Goal: Task Accomplishment & Management: Use online tool/utility

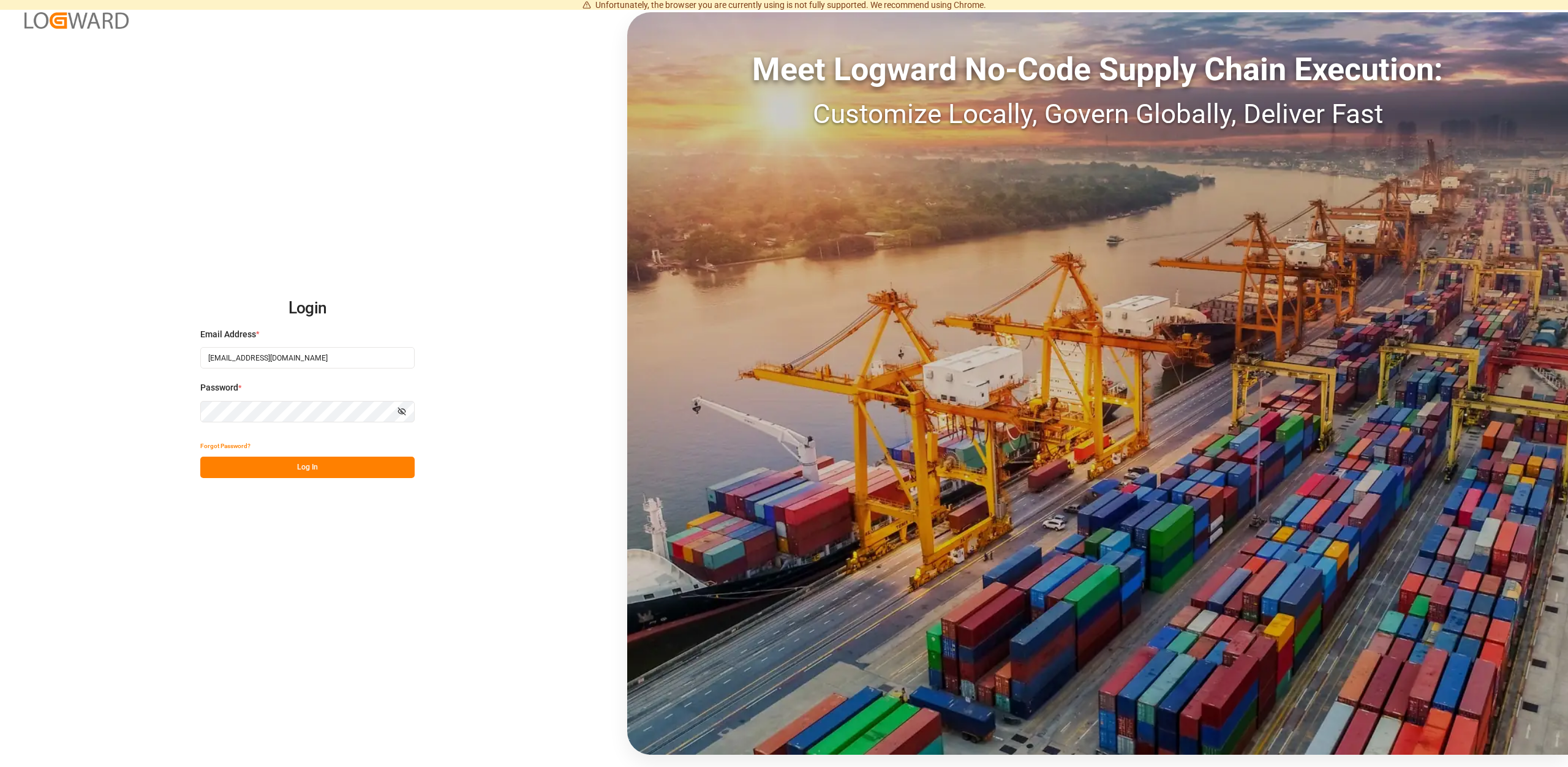
click at [307, 472] on button "Log In" at bounding box center [307, 468] width 214 height 22
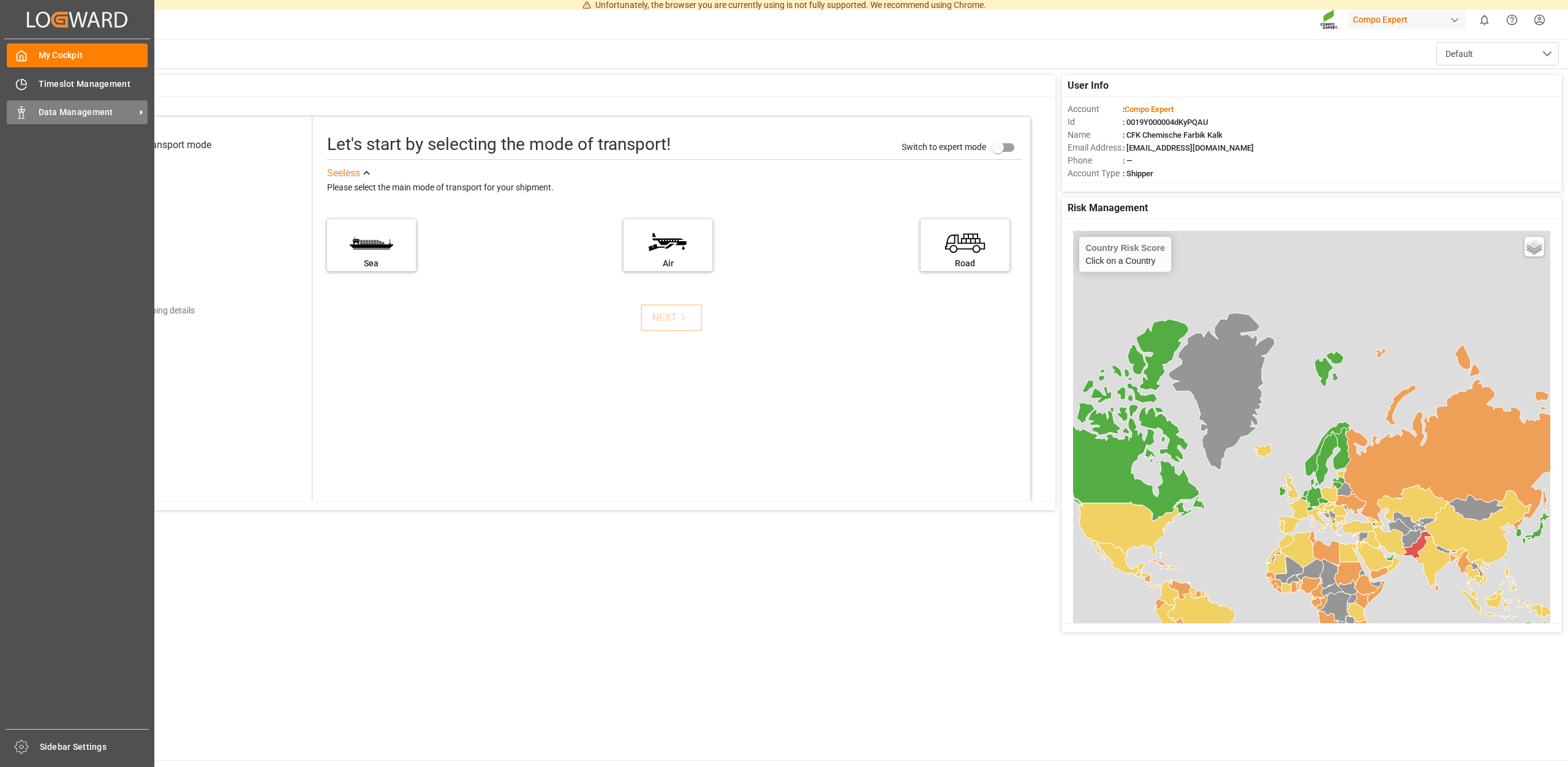
click at [75, 113] on span "Data Management" at bounding box center [87, 112] width 97 height 13
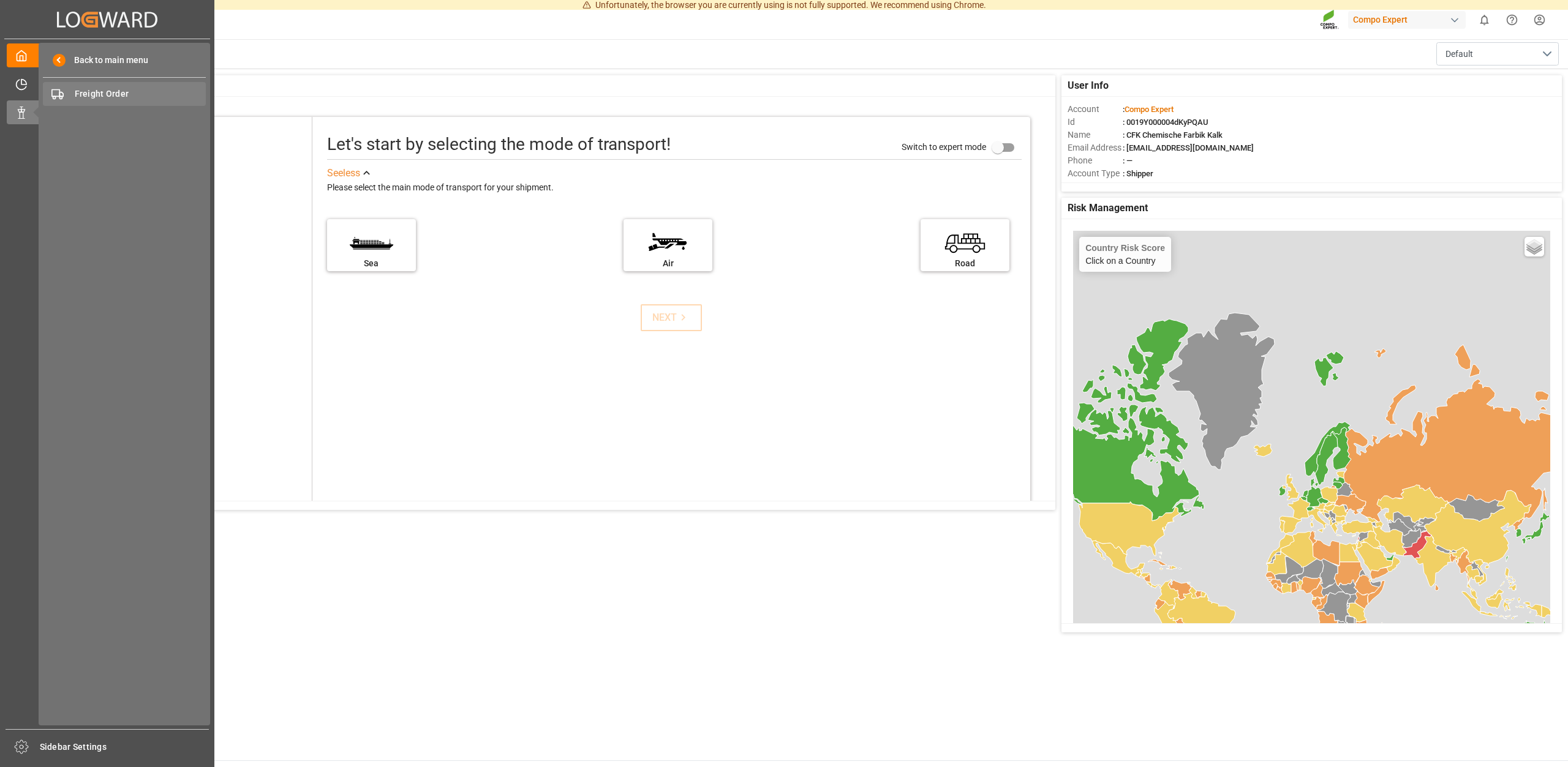
click at [111, 91] on span "Freight Order" at bounding box center [141, 94] width 132 height 13
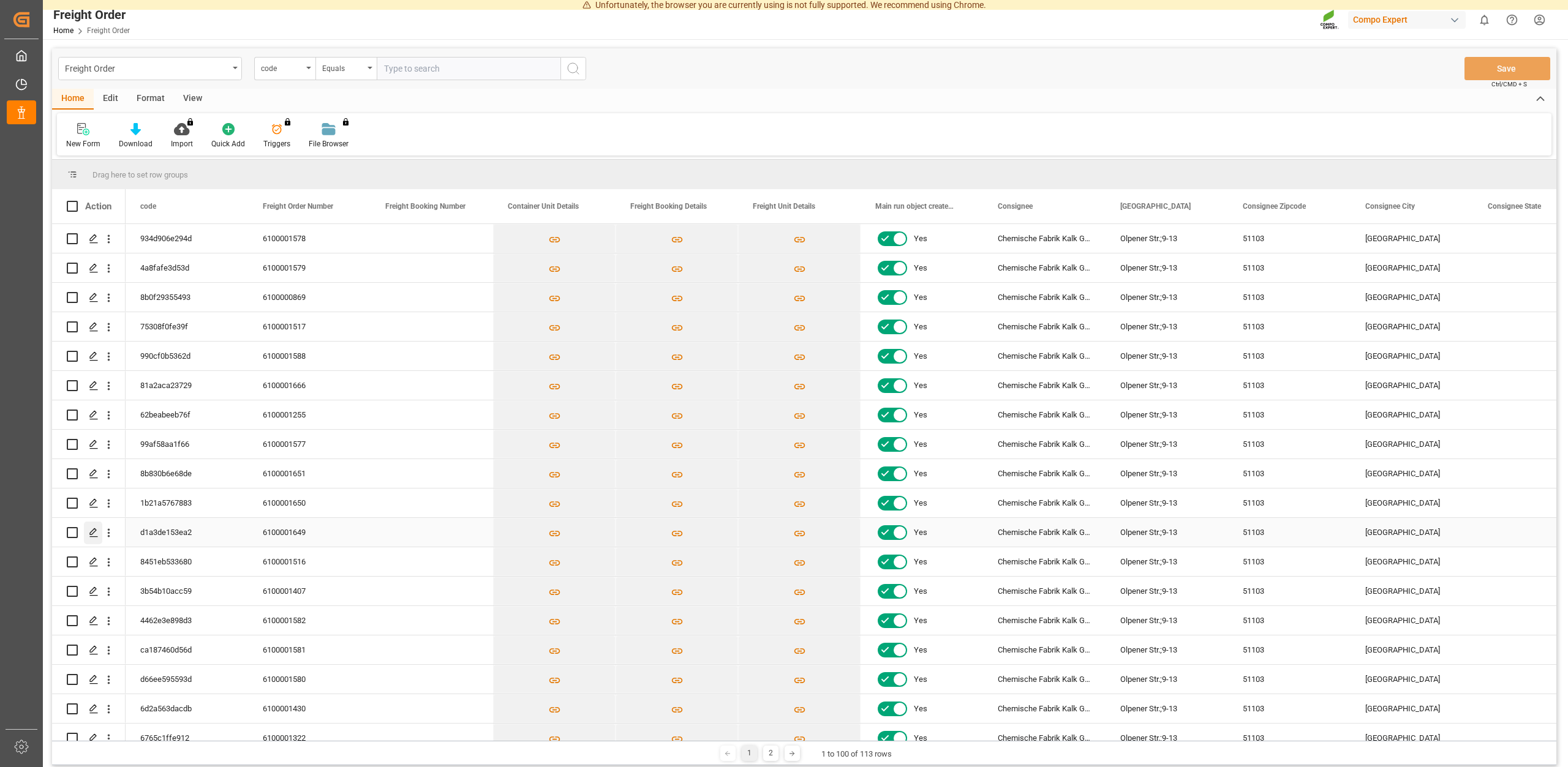
click at [95, 531] on icon "Press SPACE to select this row." at bounding box center [94, 533] width 10 height 10
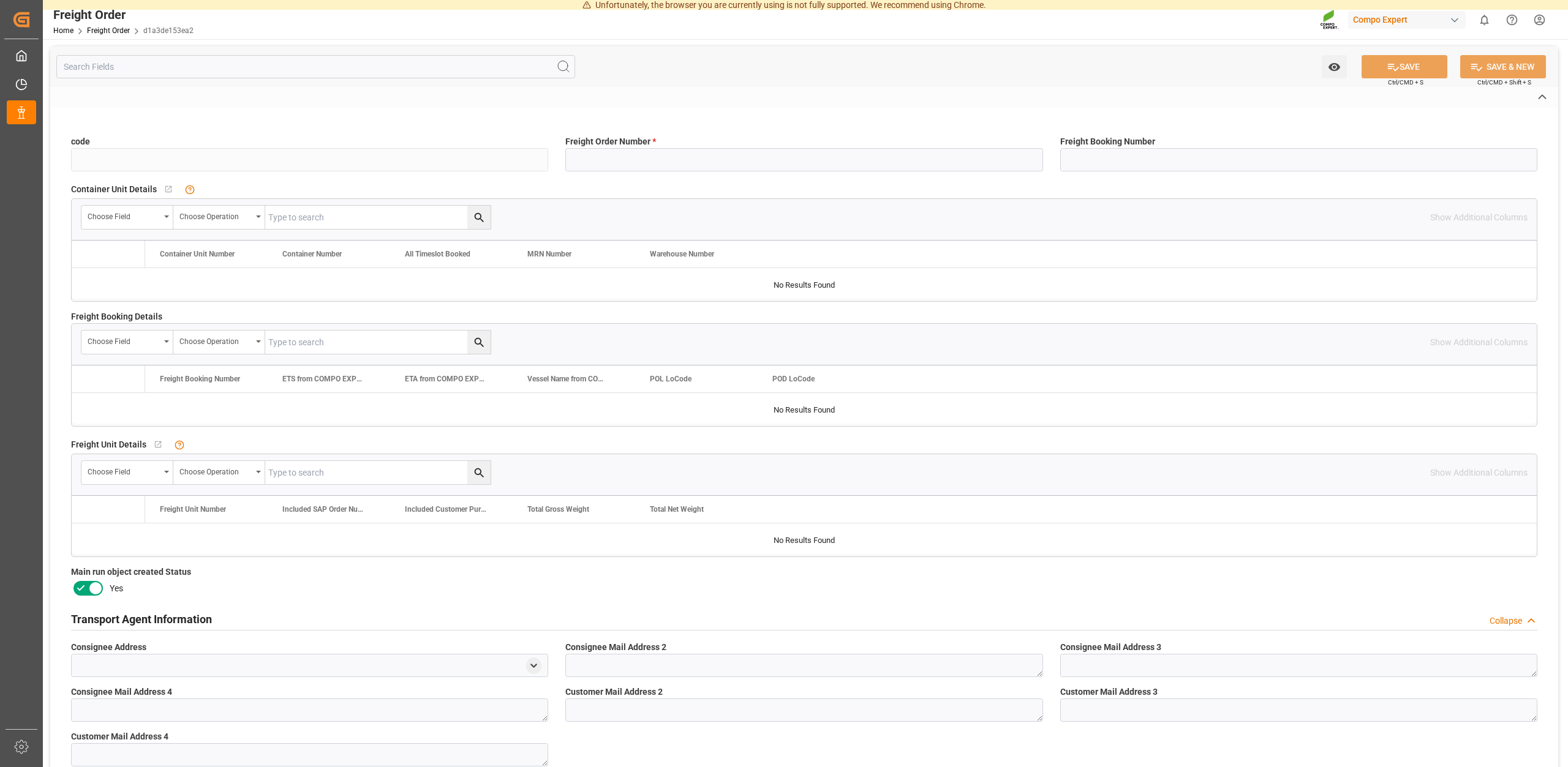
type input "d1a3de153ea2"
type input "6100001649"
type input "No"
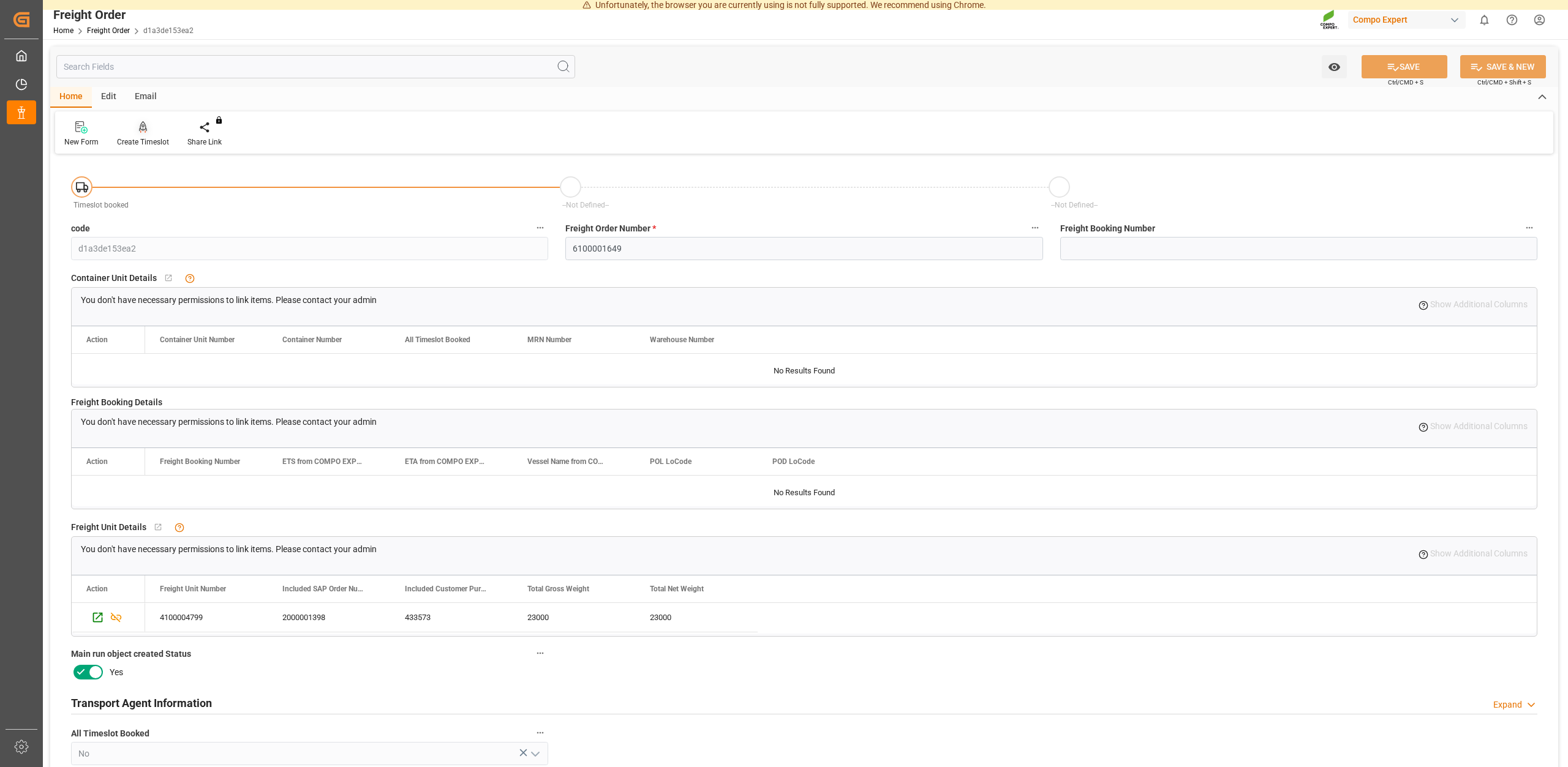
click at [149, 141] on div "Create Timeslot" at bounding box center [142, 142] width 52 height 11
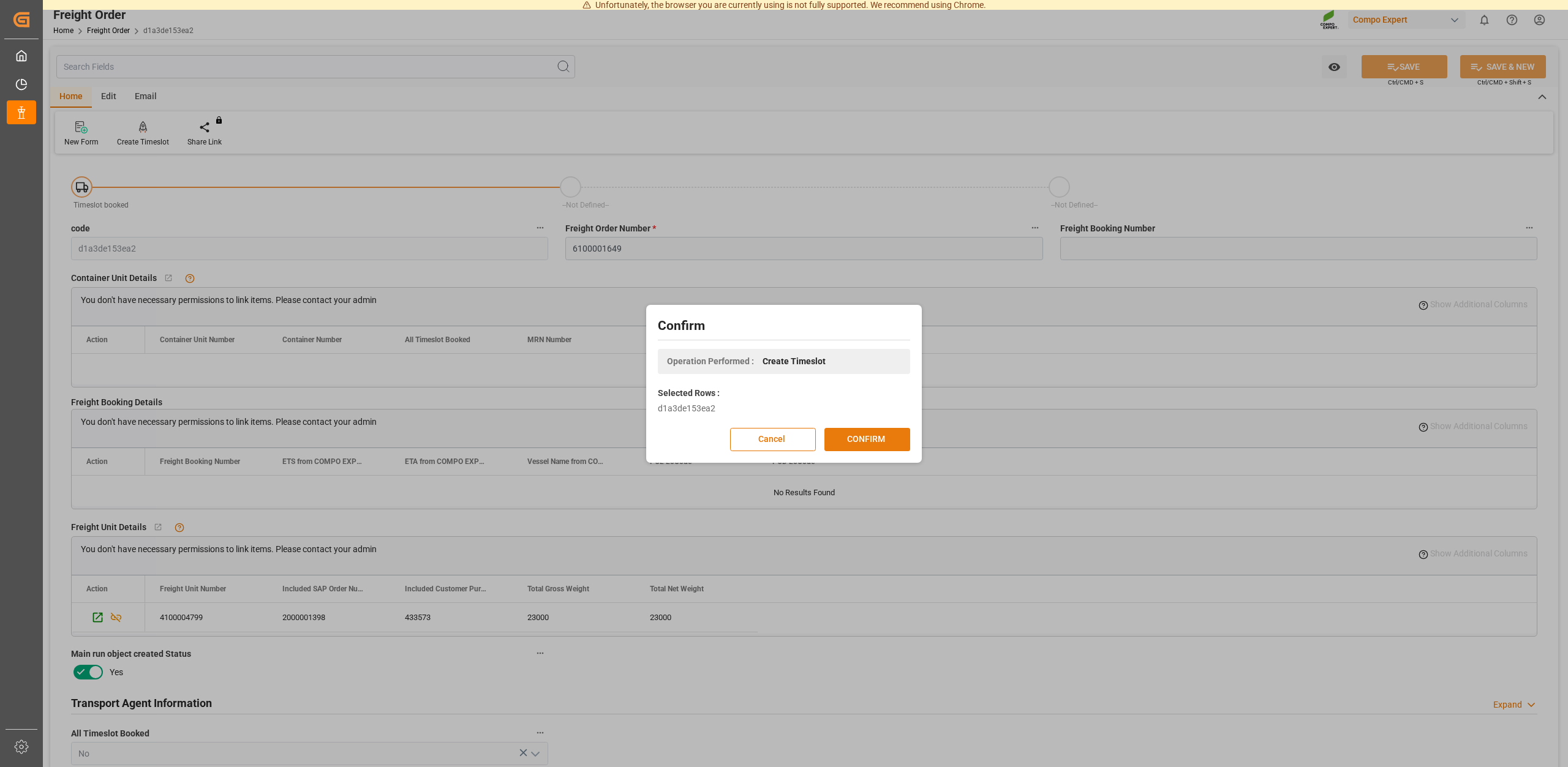
click at [866, 436] on button "CONFIRM" at bounding box center [867, 439] width 85 height 23
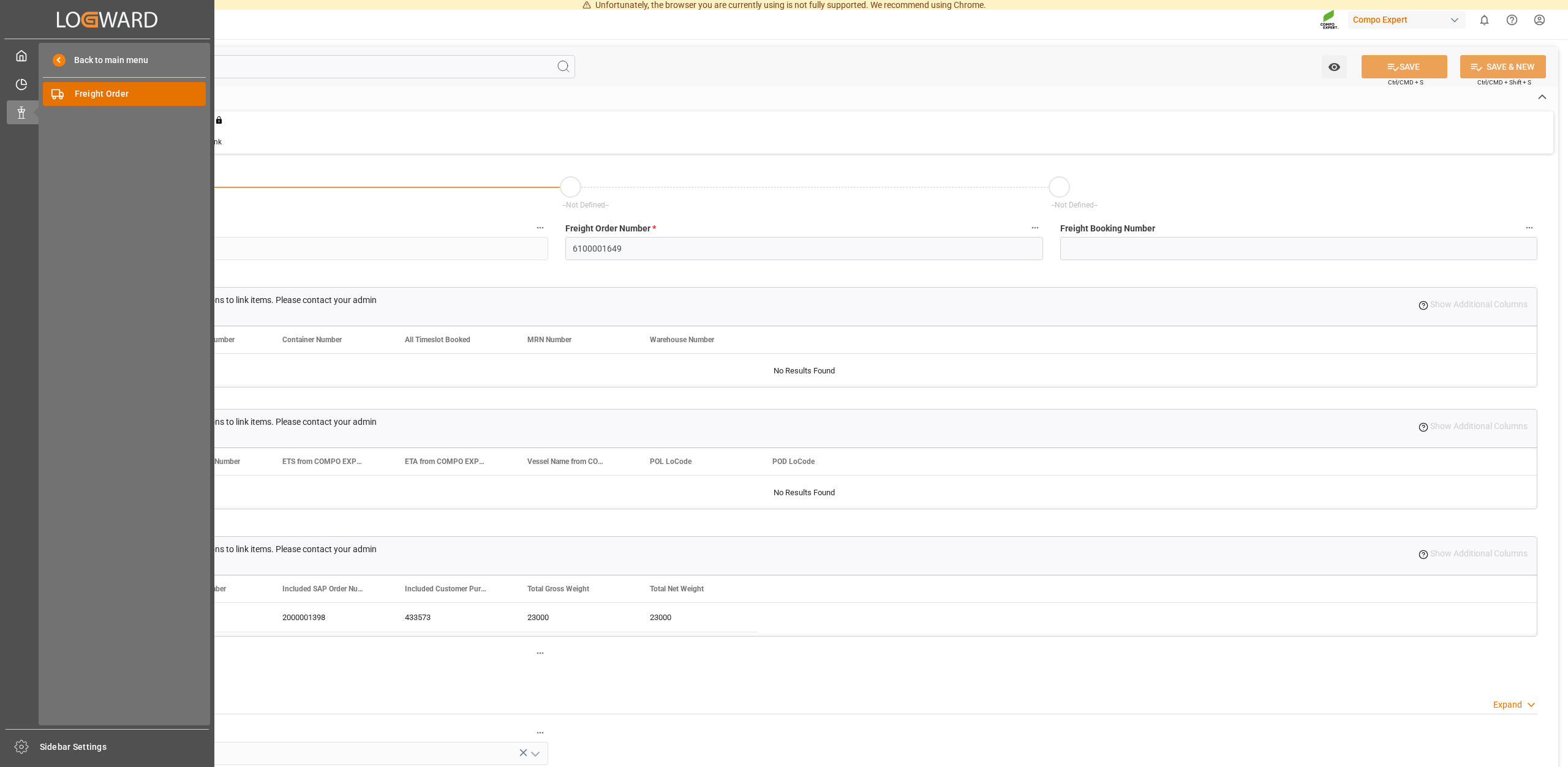
click at [156, 86] on div "Freight Order Freight Order" at bounding box center [124, 94] width 163 height 24
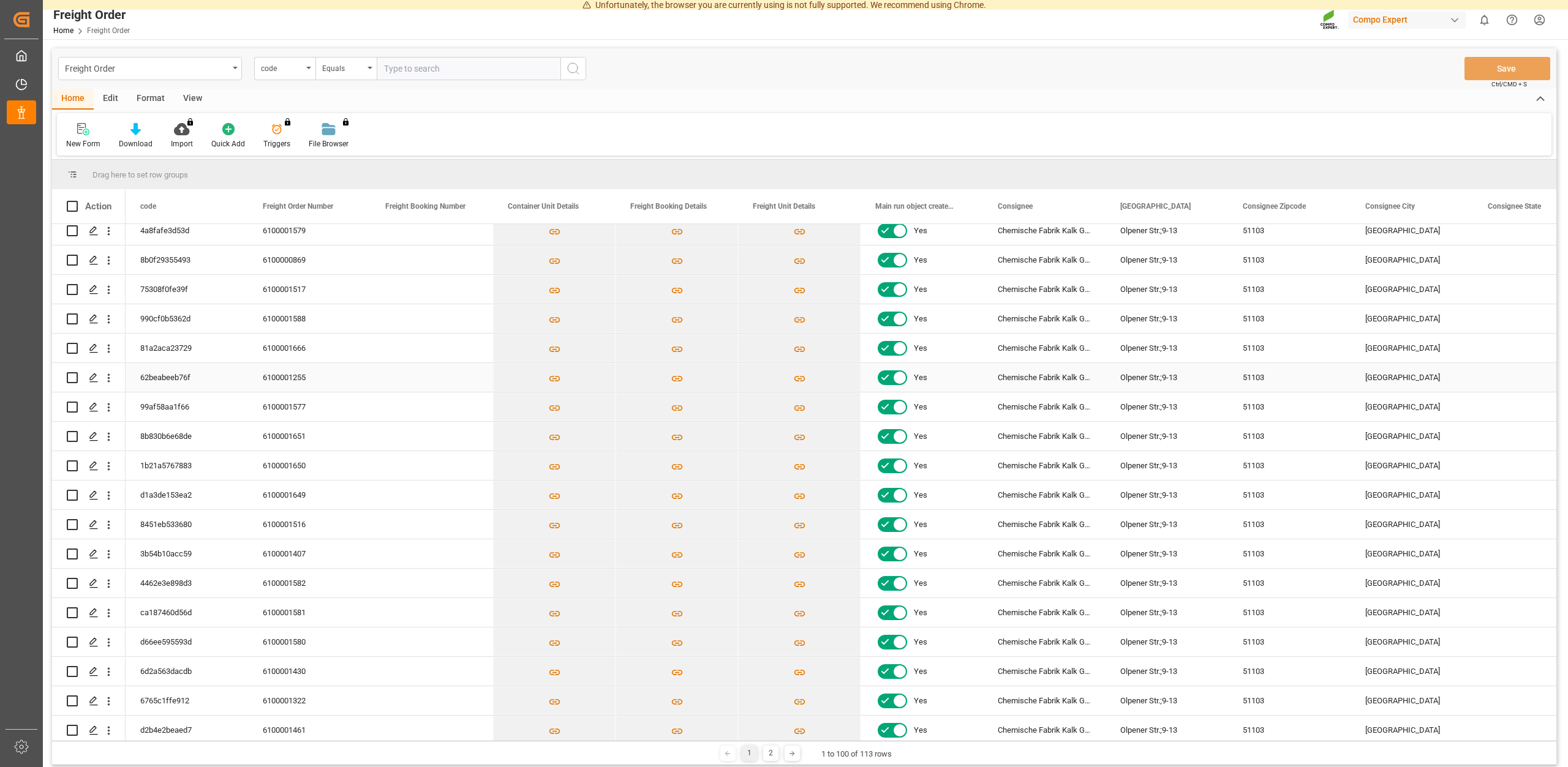
scroll to position [55, 0]
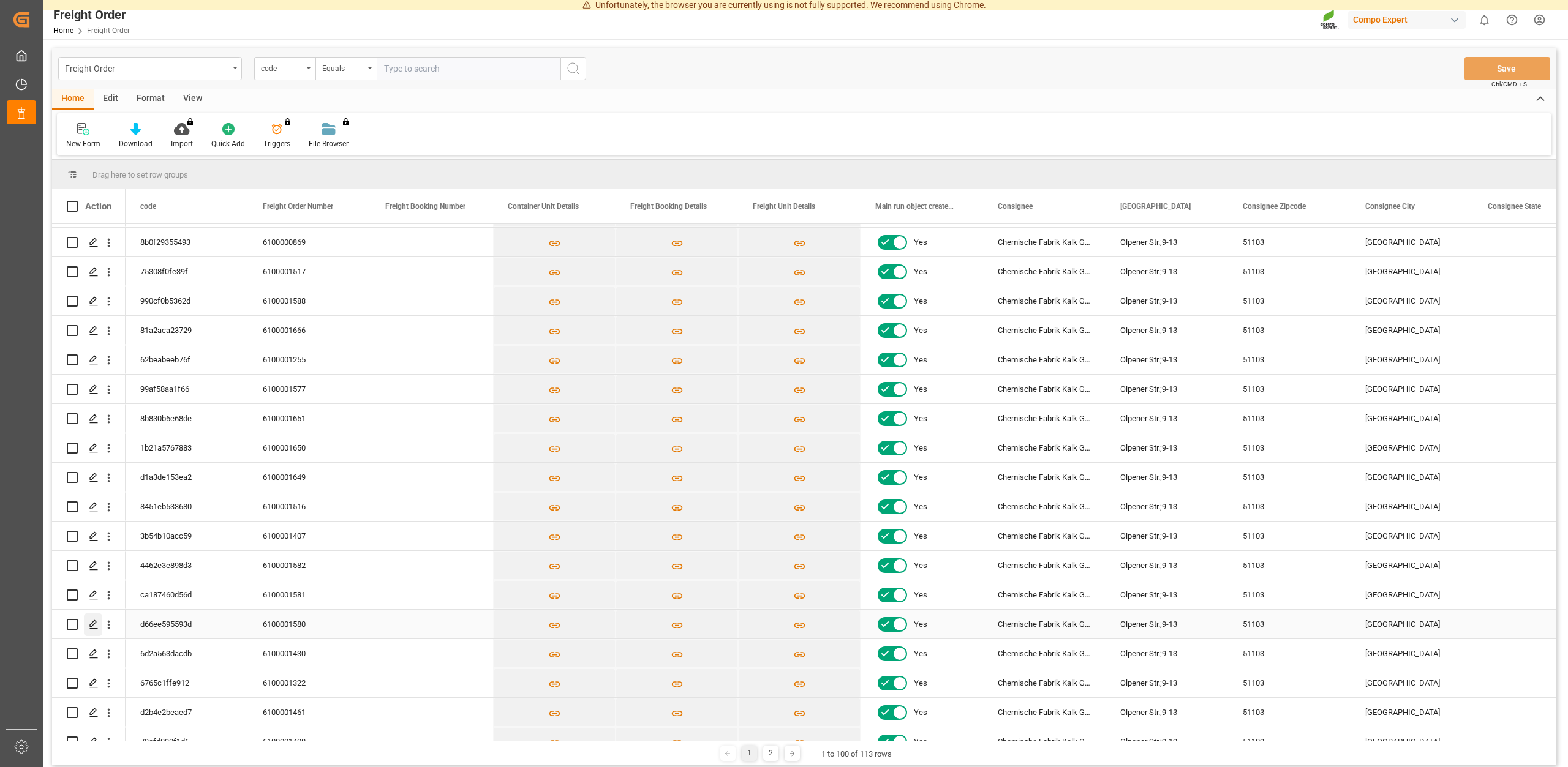
click at [93, 620] on div "Press SPACE to select this row." at bounding box center [93, 625] width 18 height 23
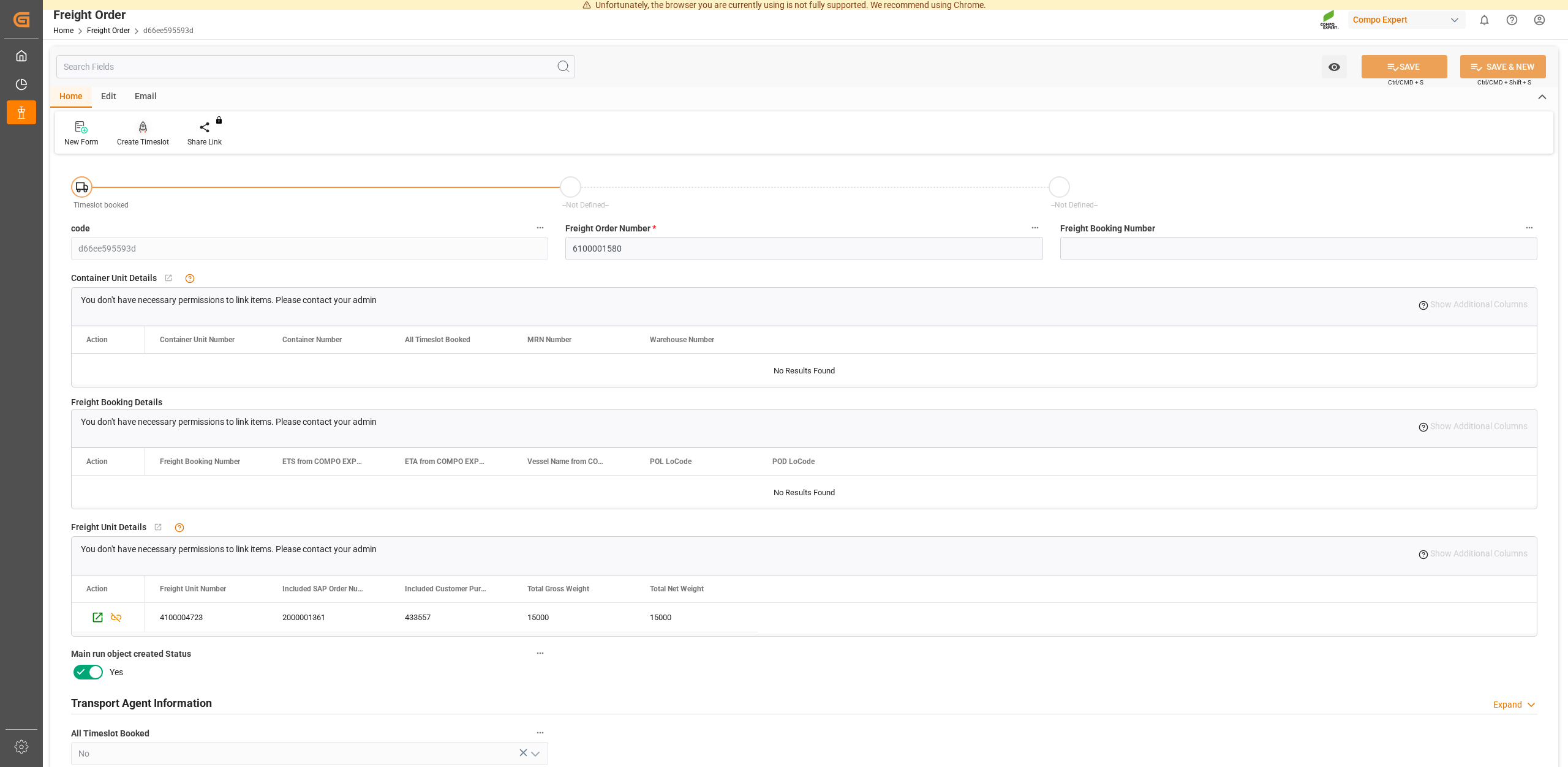
click at [147, 137] on div "Create Timeslot" at bounding box center [142, 142] width 52 height 11
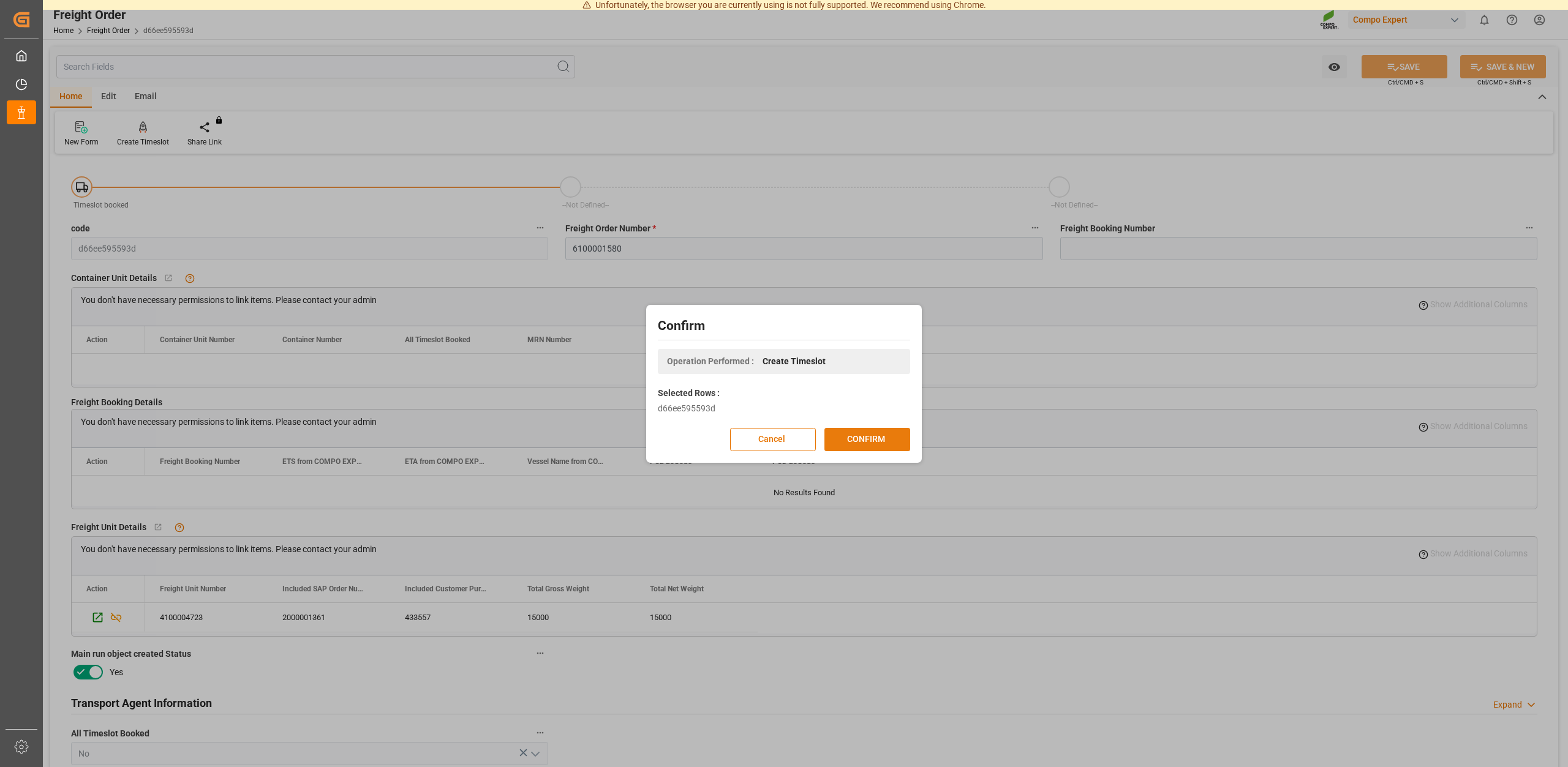
click at [857, 434] on button "CONFIRM" at bounding box center [867, 439] width 85 height 23
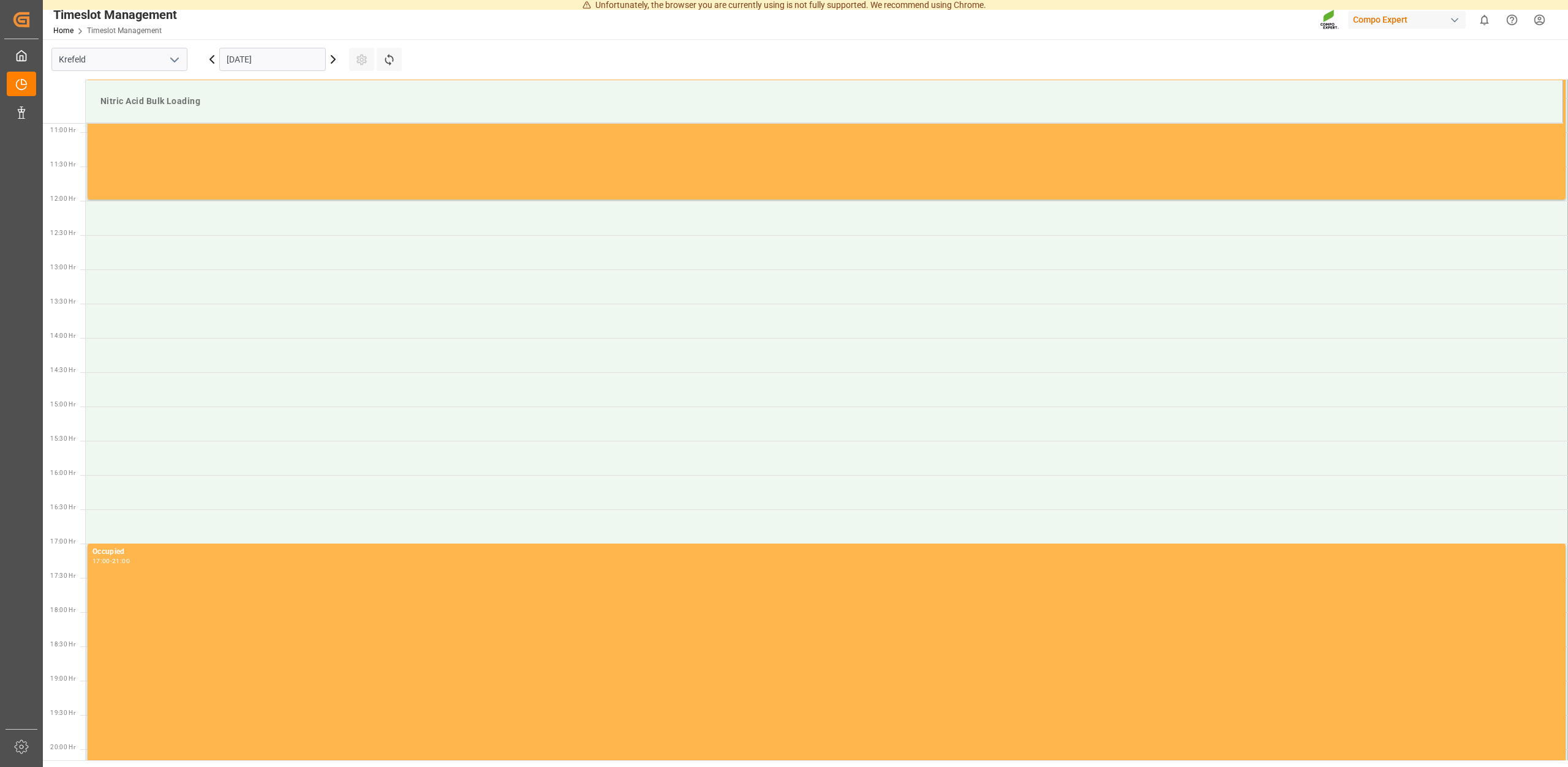
scroll to position [746, 0]
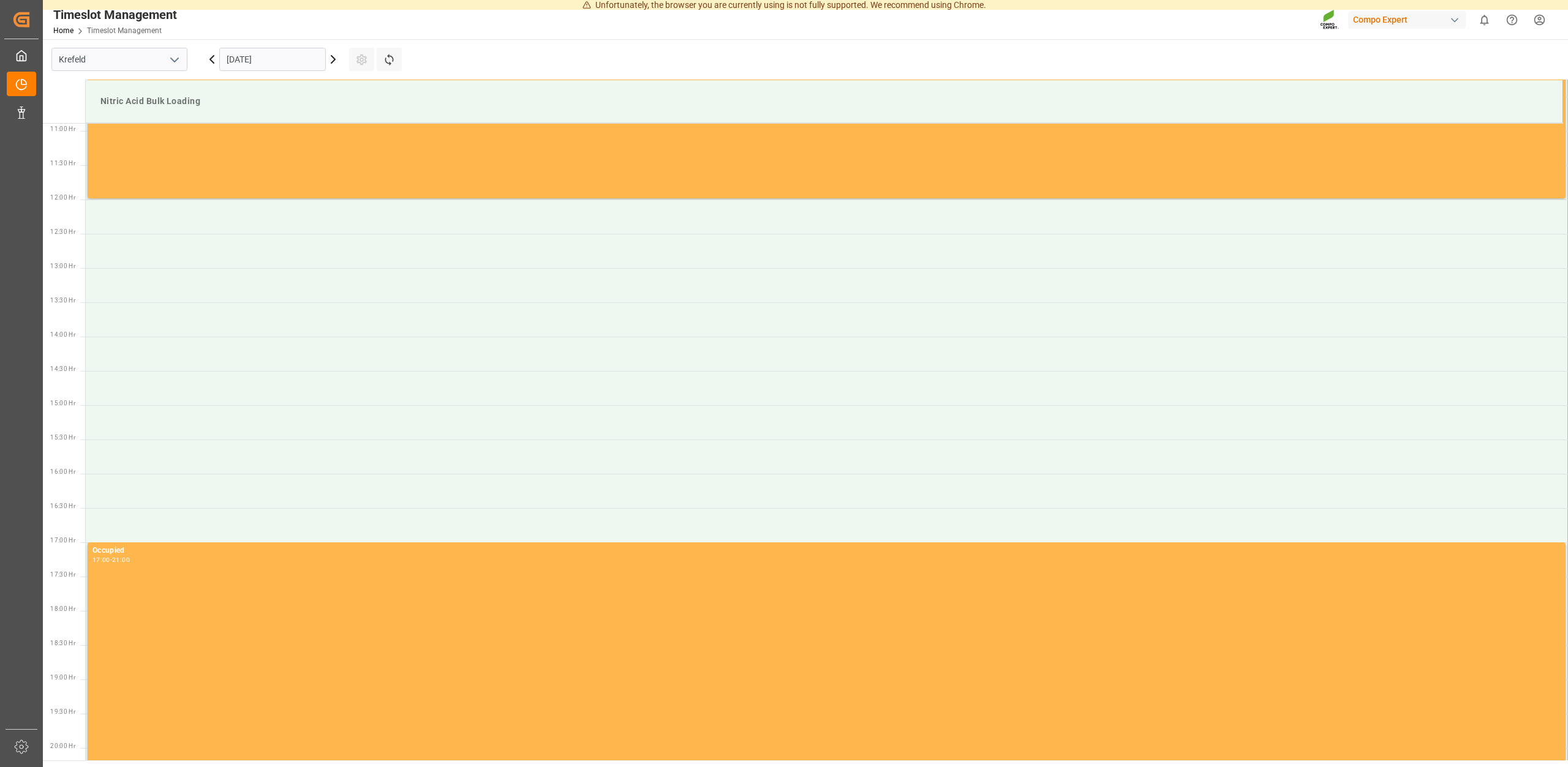
click at [295, 52] on input "[DATE]" at bounding box center [272, 59] width 106 height 23
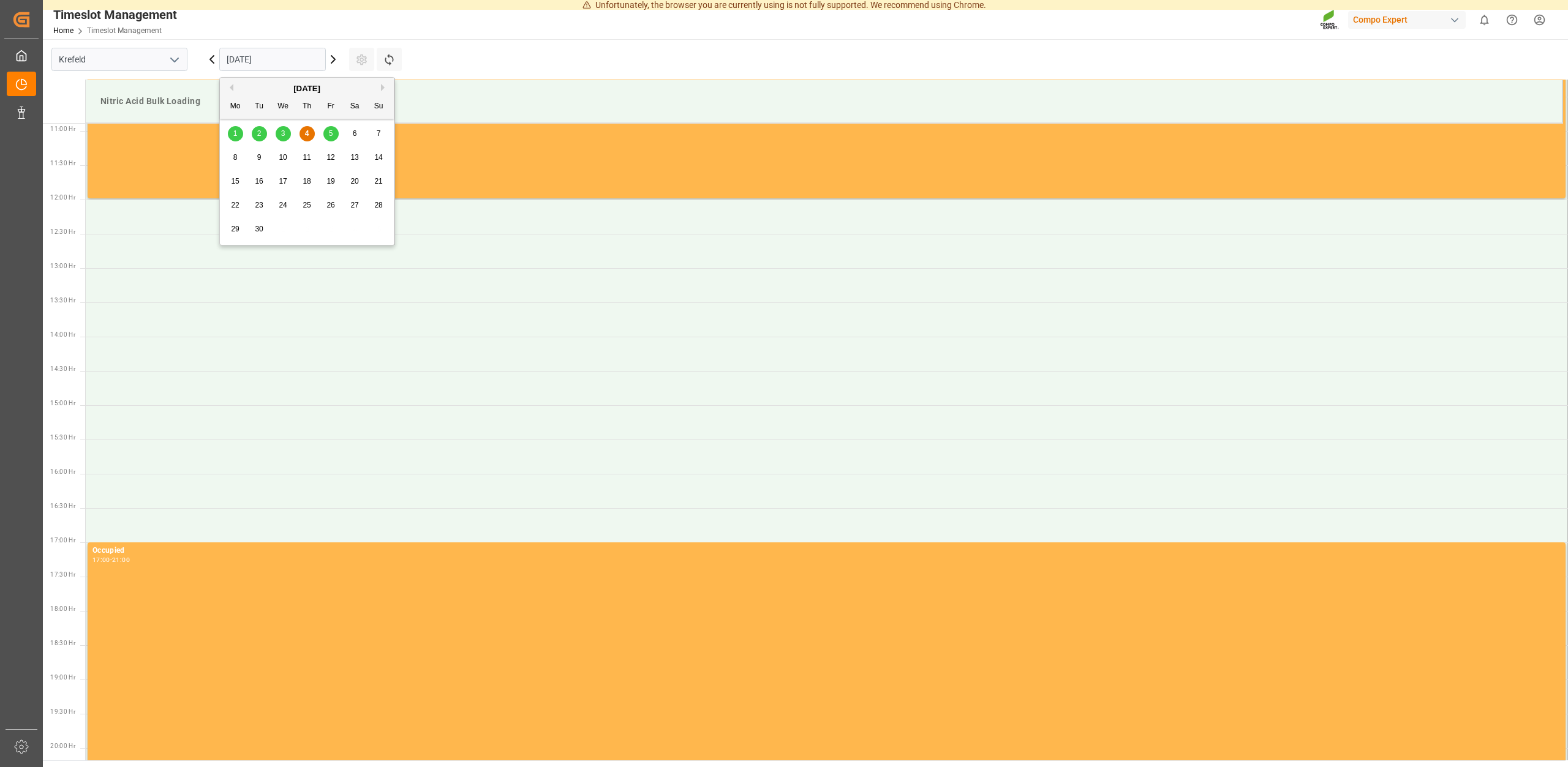
click at [338, 129] on div "5" at bounding box center [331, 133] width 15 height 15
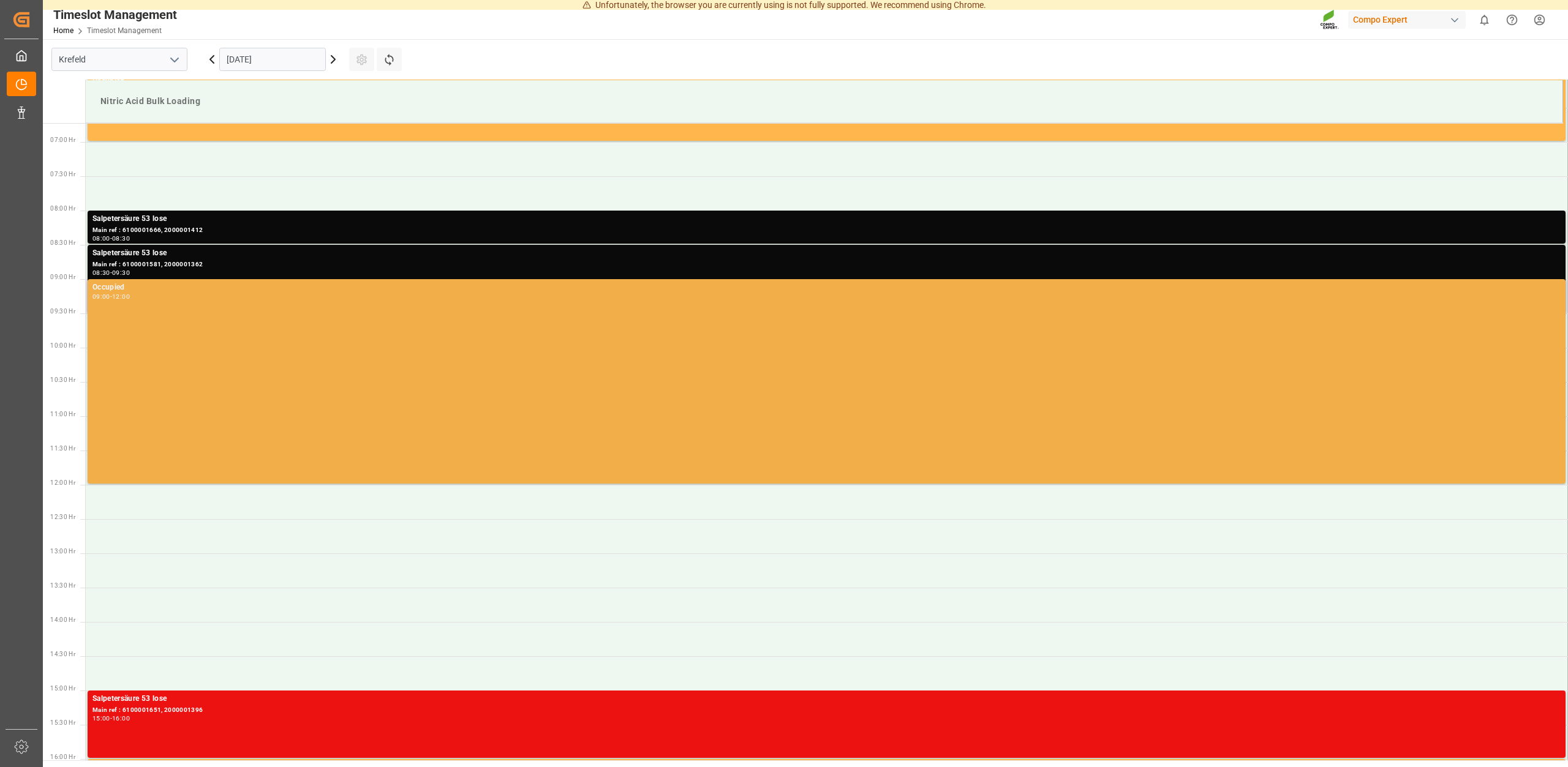
scroll to position [434, 0]
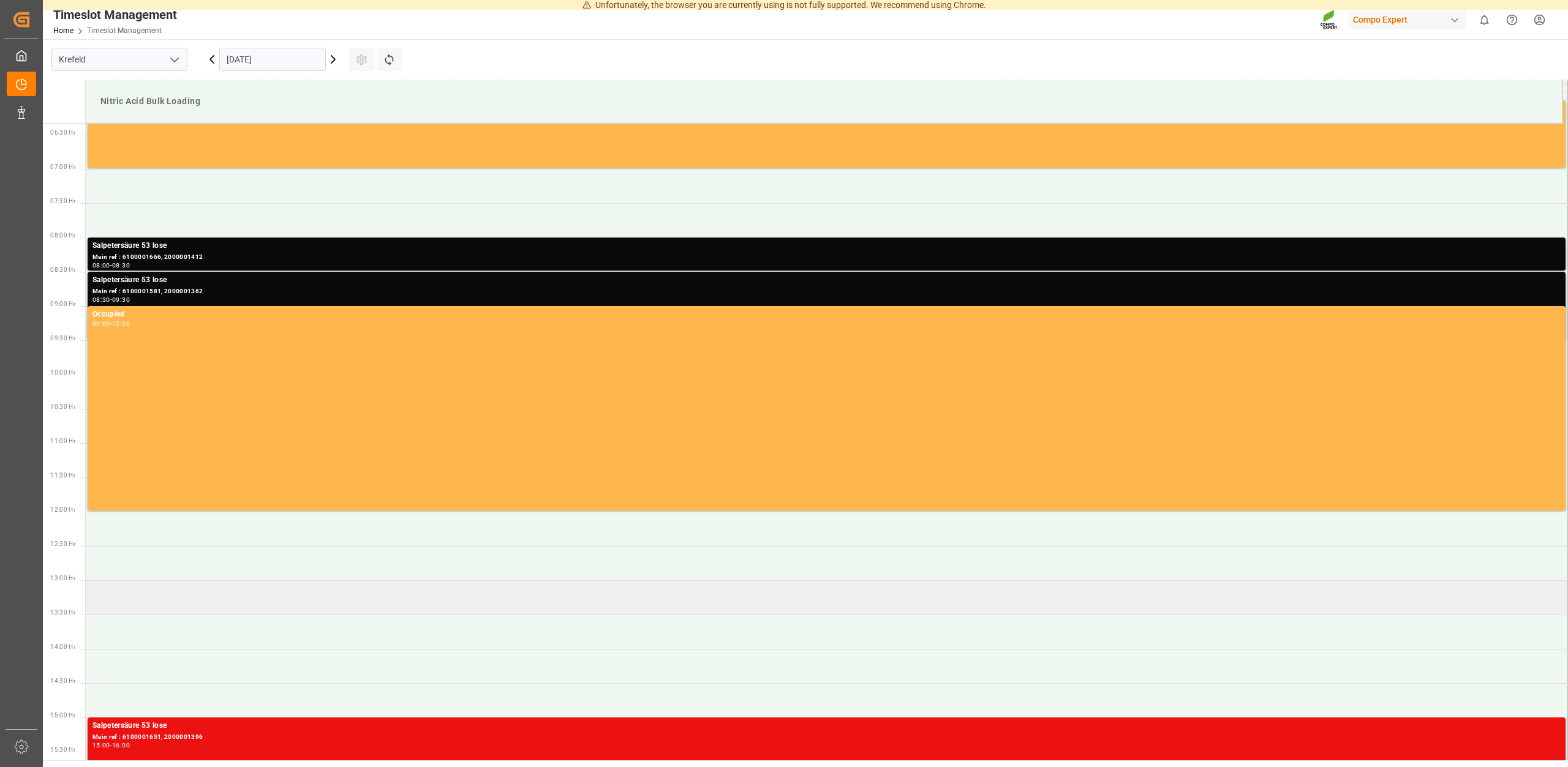
click at [133, 600] on td at bounding box center [826, 597] width 1483 height 34
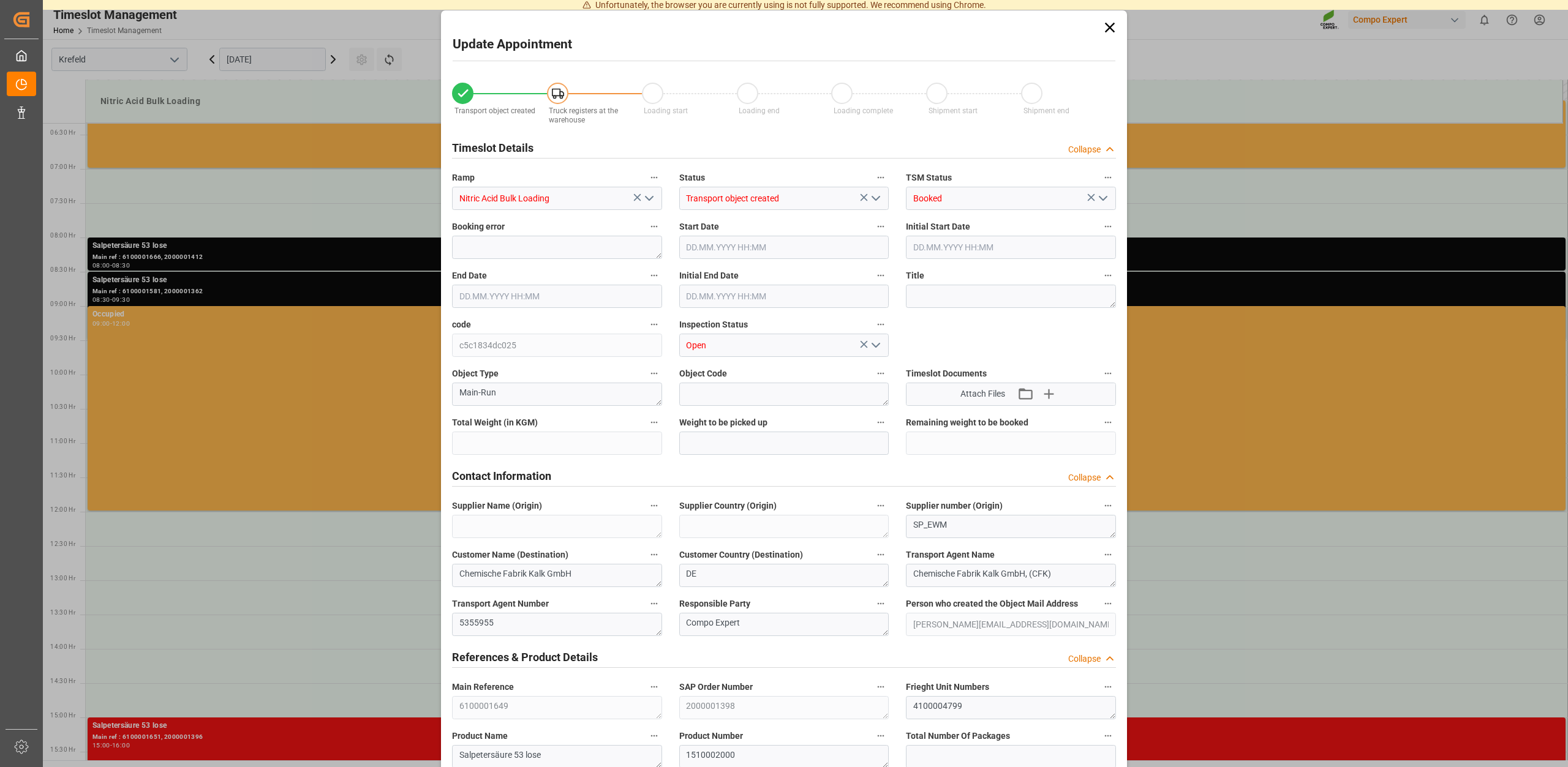
type input "05.09.2025 13:00"
type input "05.09.2025 13:30"
type input "23000"
type input "0"
type input "02.09.2025 15:11"
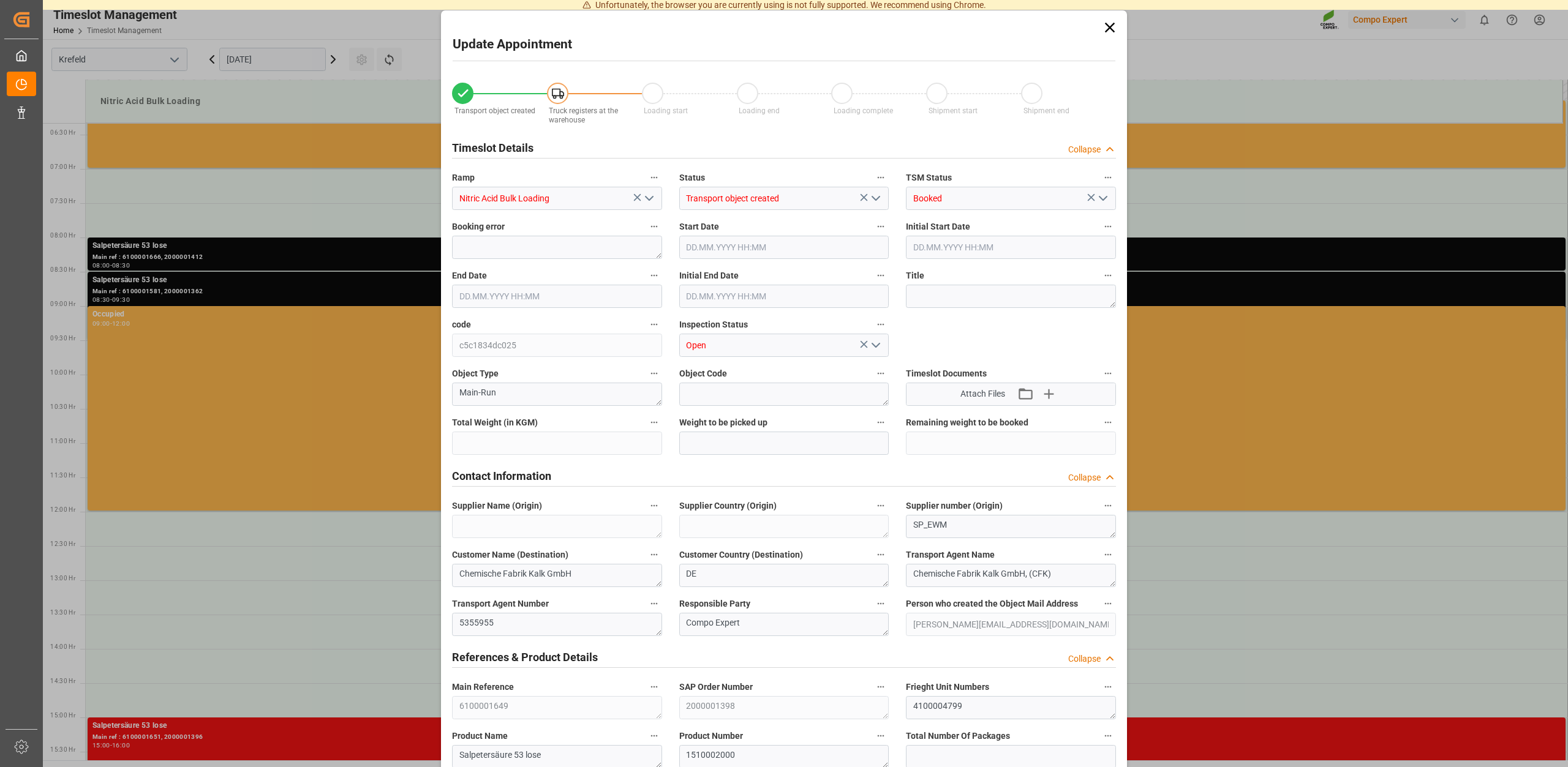
type input "04.09.2025 10:12"
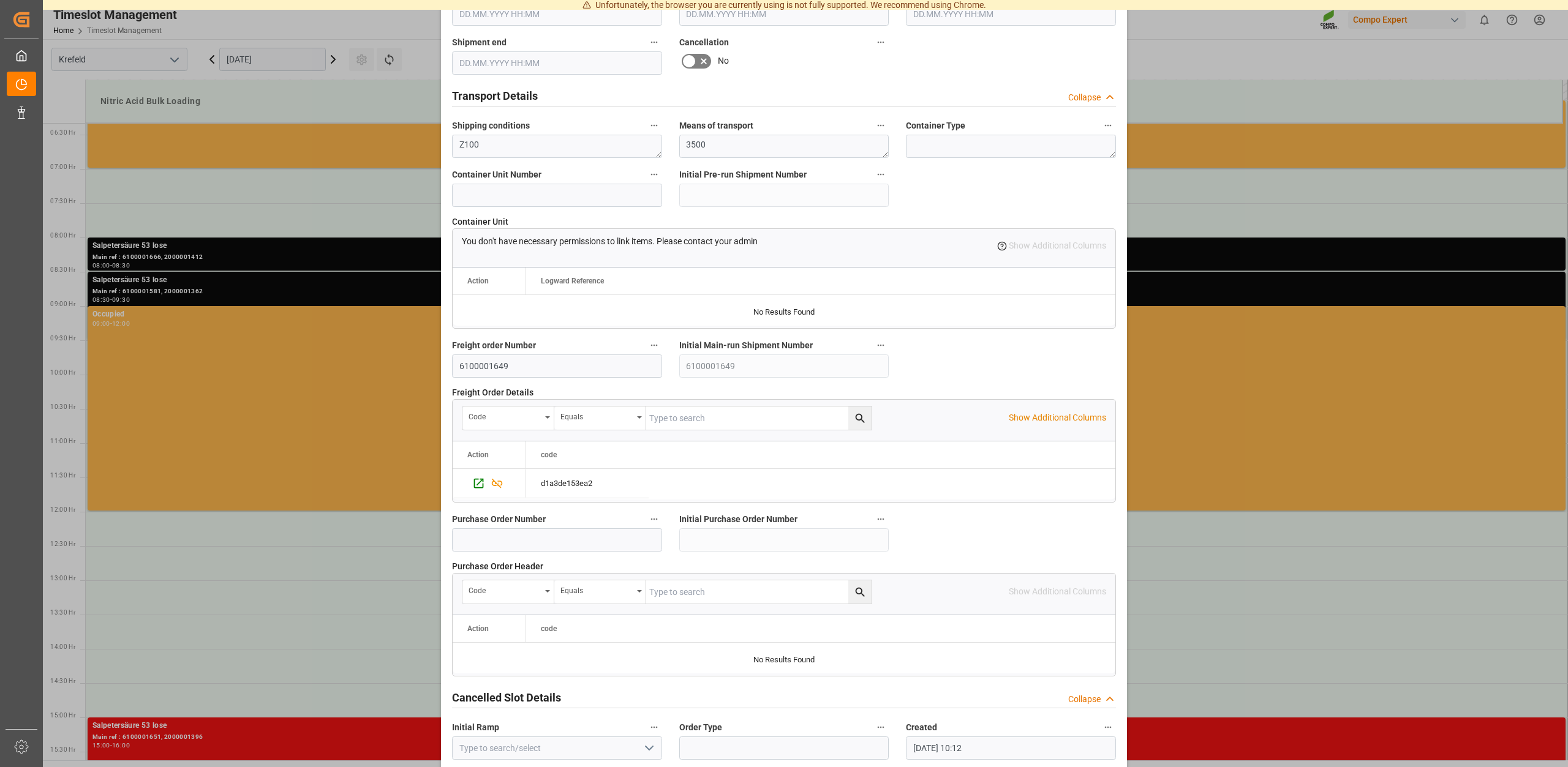
scroll to position [930, 0]
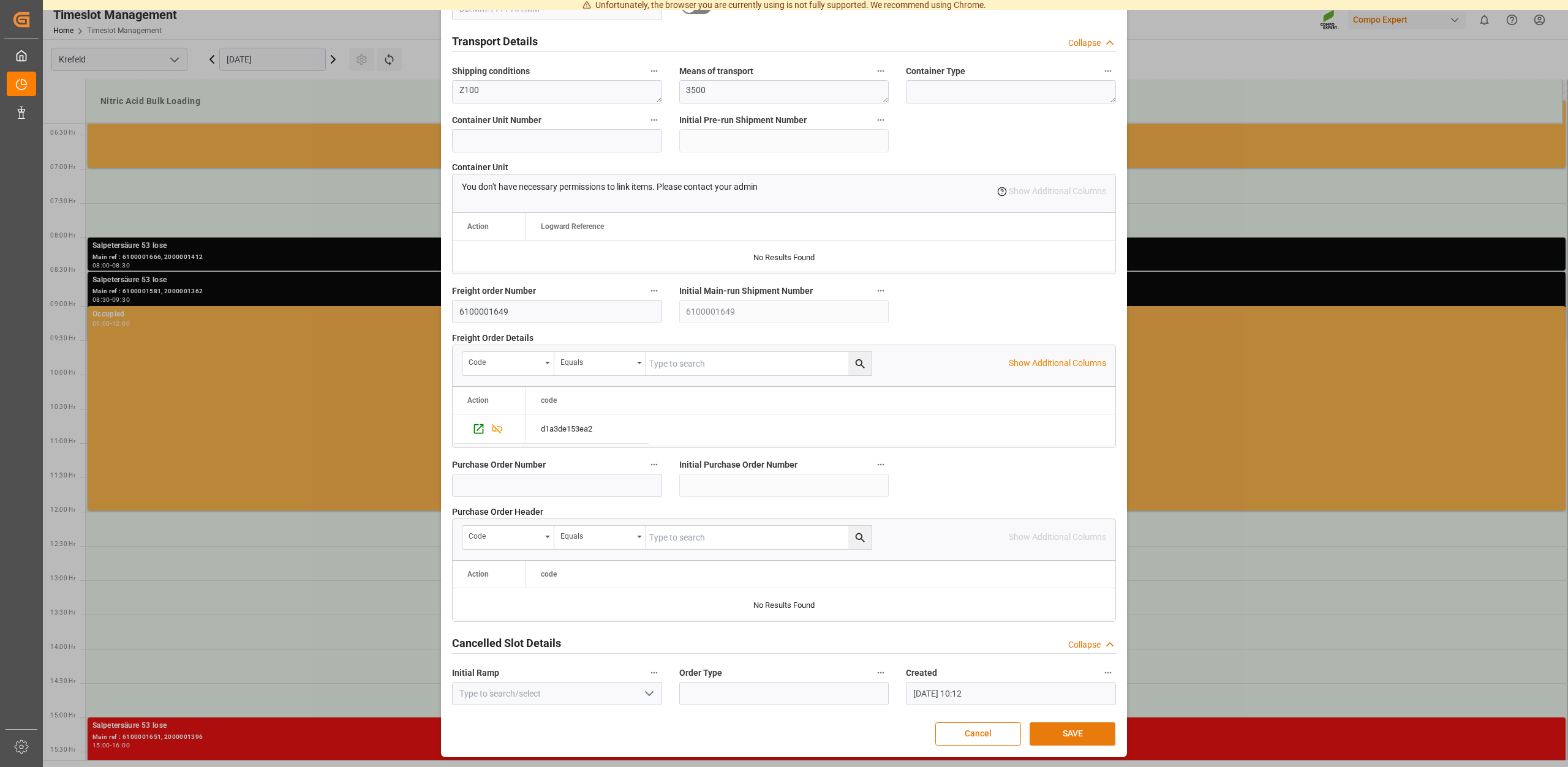
click at [1076, 736] on button "SAVE" at bounding box center [1072, 734] width 85 height 23
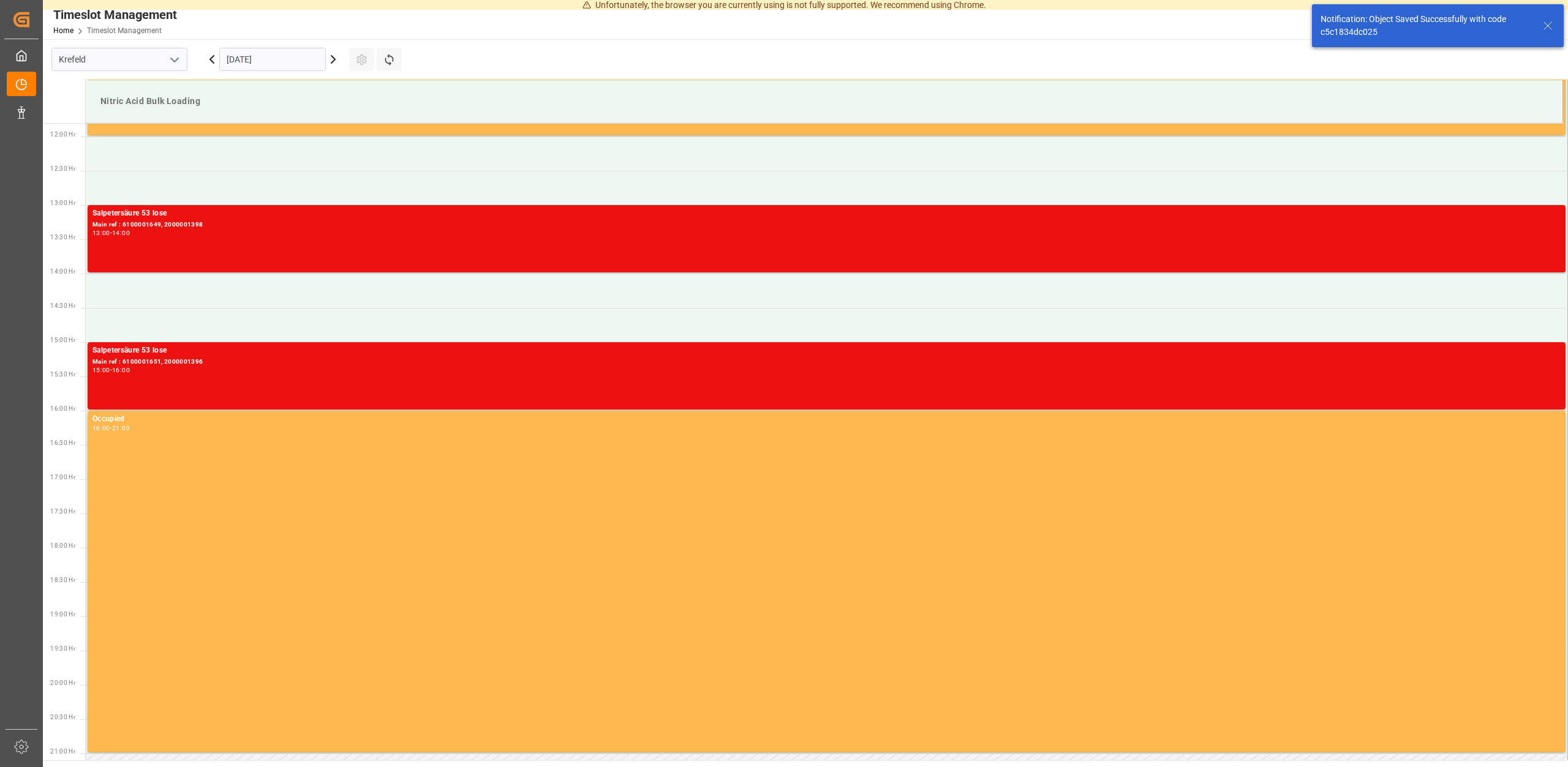
scroll to position [815, 0]
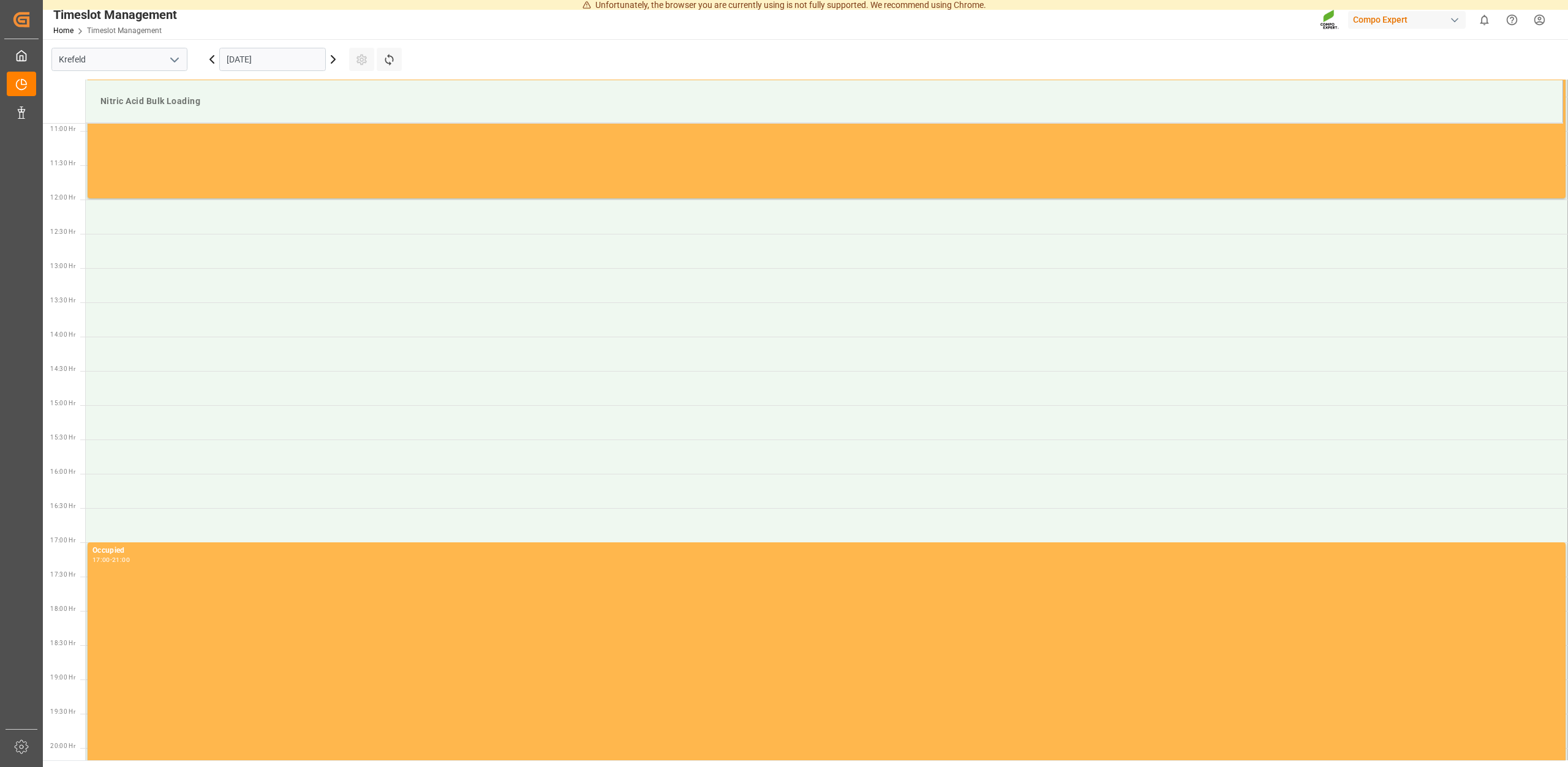
scroll to position [247, 0]
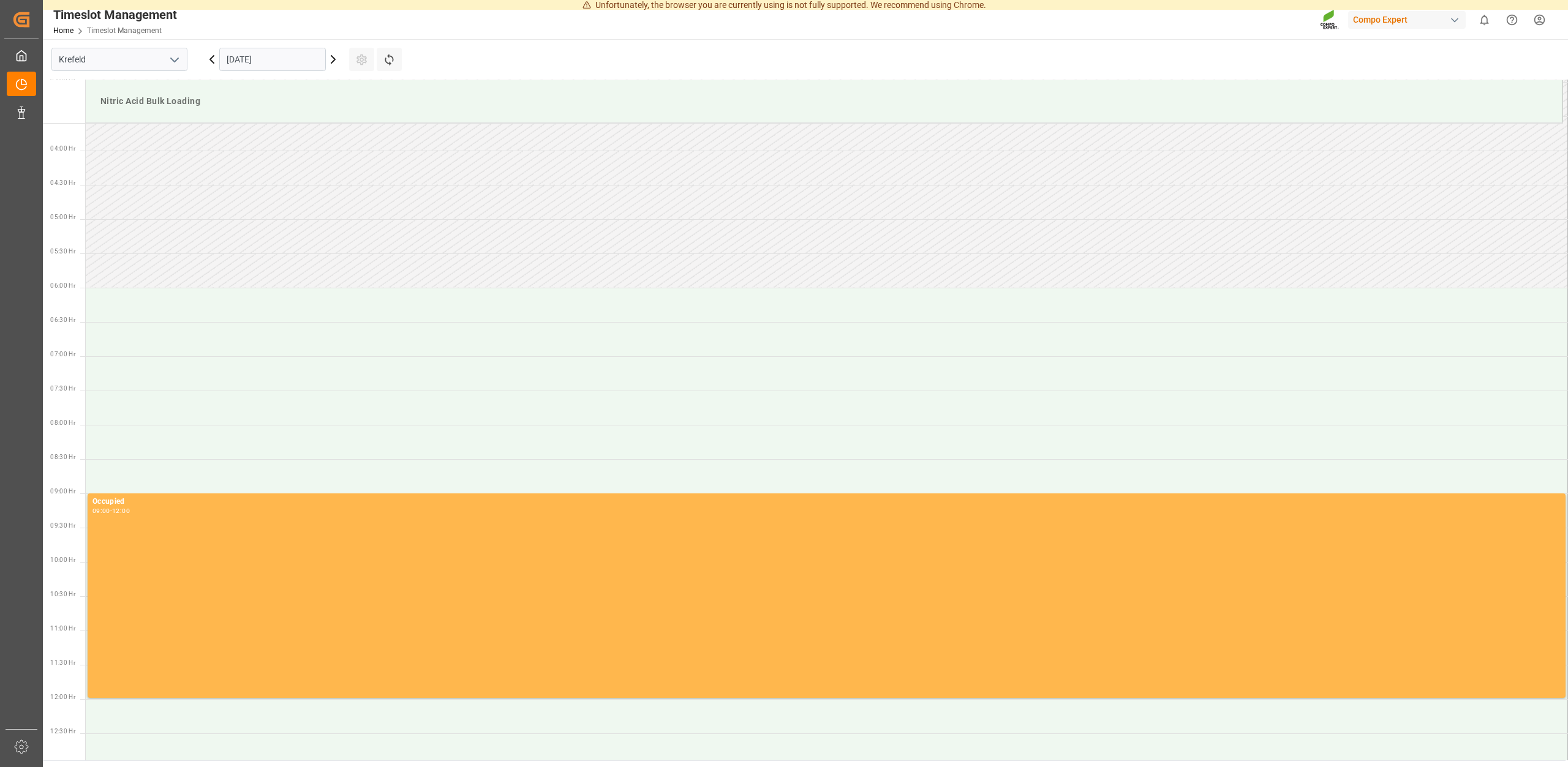
click at [330, 56] on icon at bounding box center [333, 59] width 15 height 15
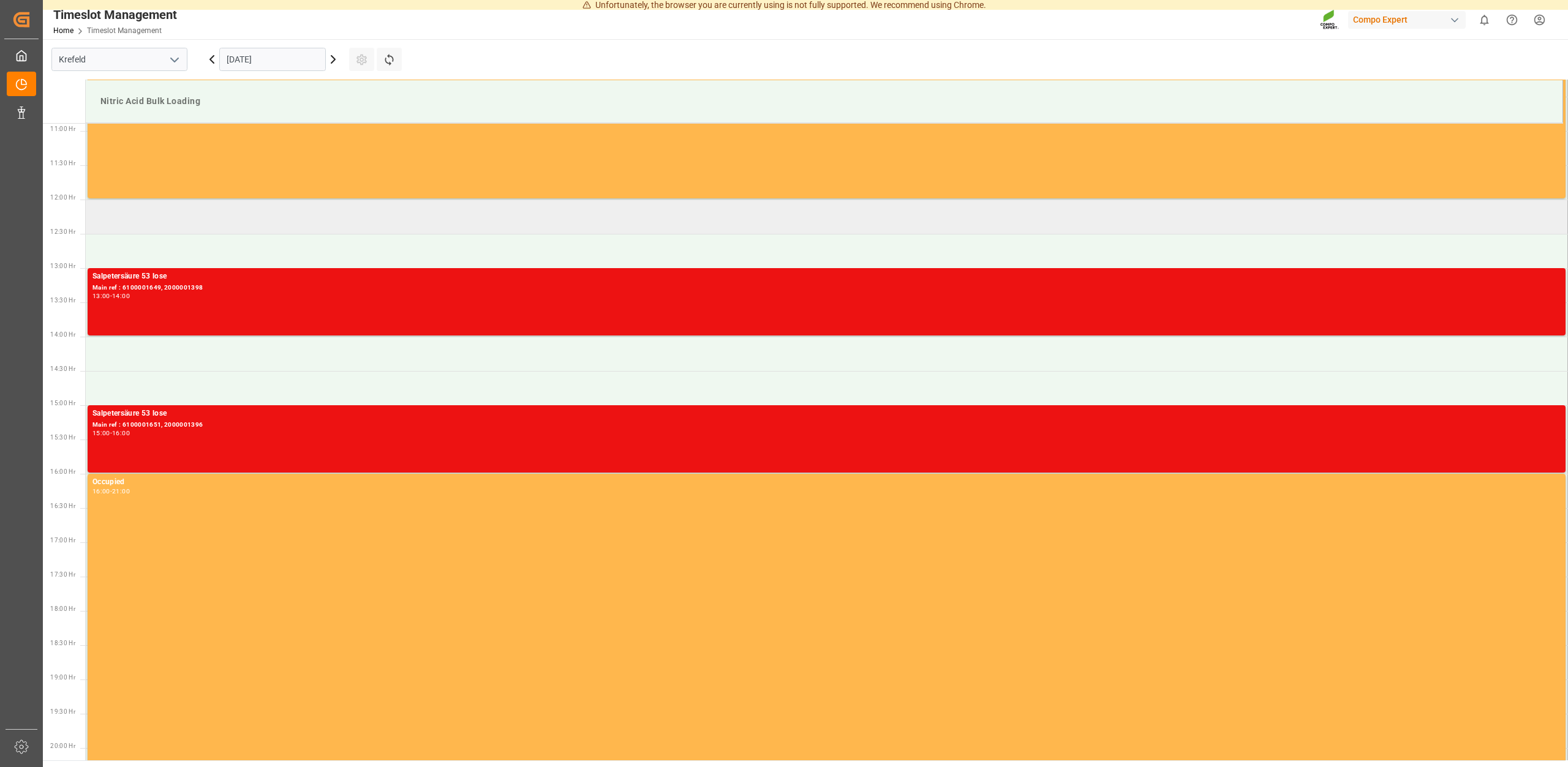
click at [147, 221] on td at bounding box center [826, 216] width 1483 height 34
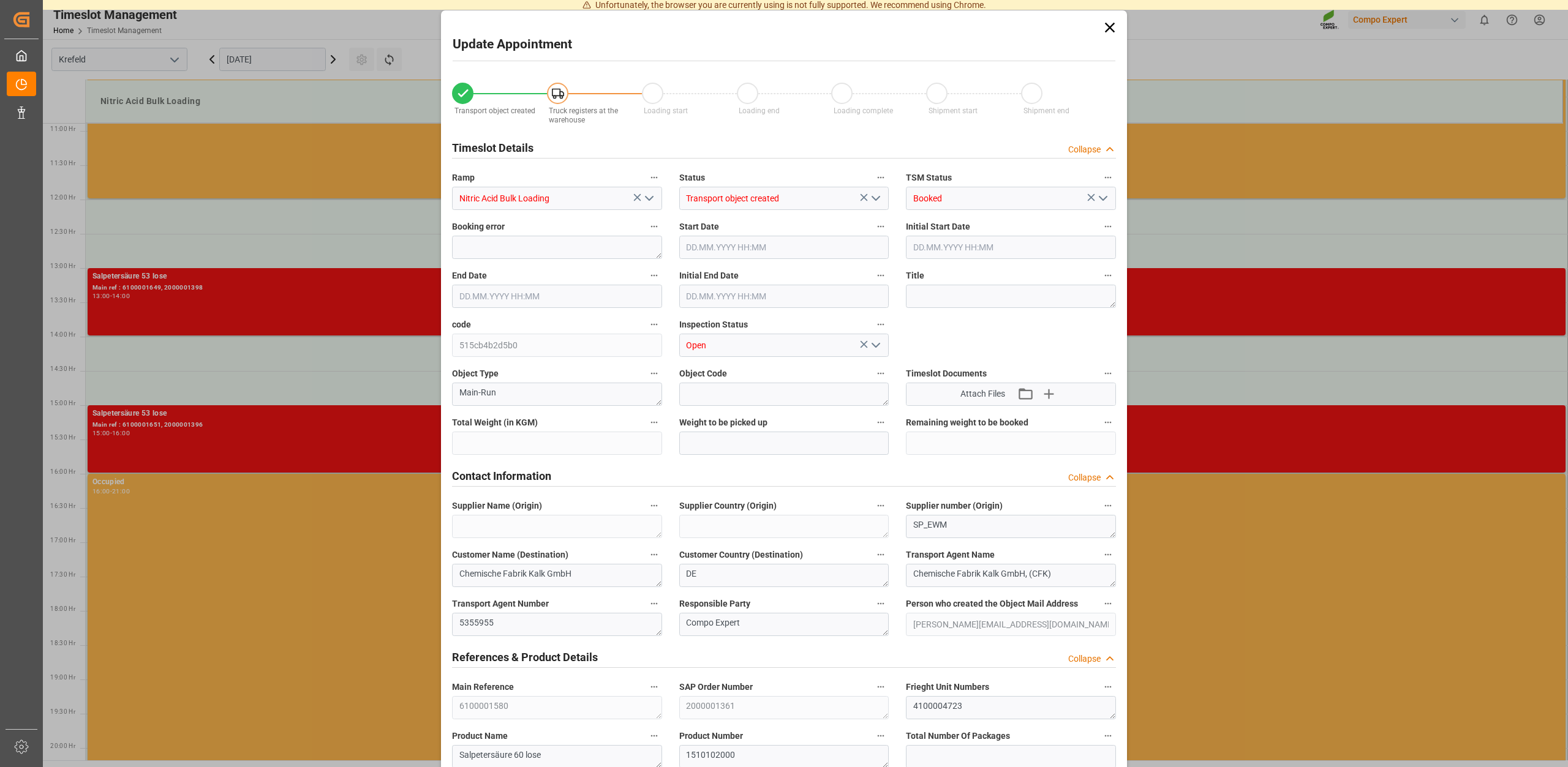
type input "05.09.2025 12:00"
type input "05.09.2025 12:30"
type input "15000"
type input "0"
type input "01.09.2025 11:14"
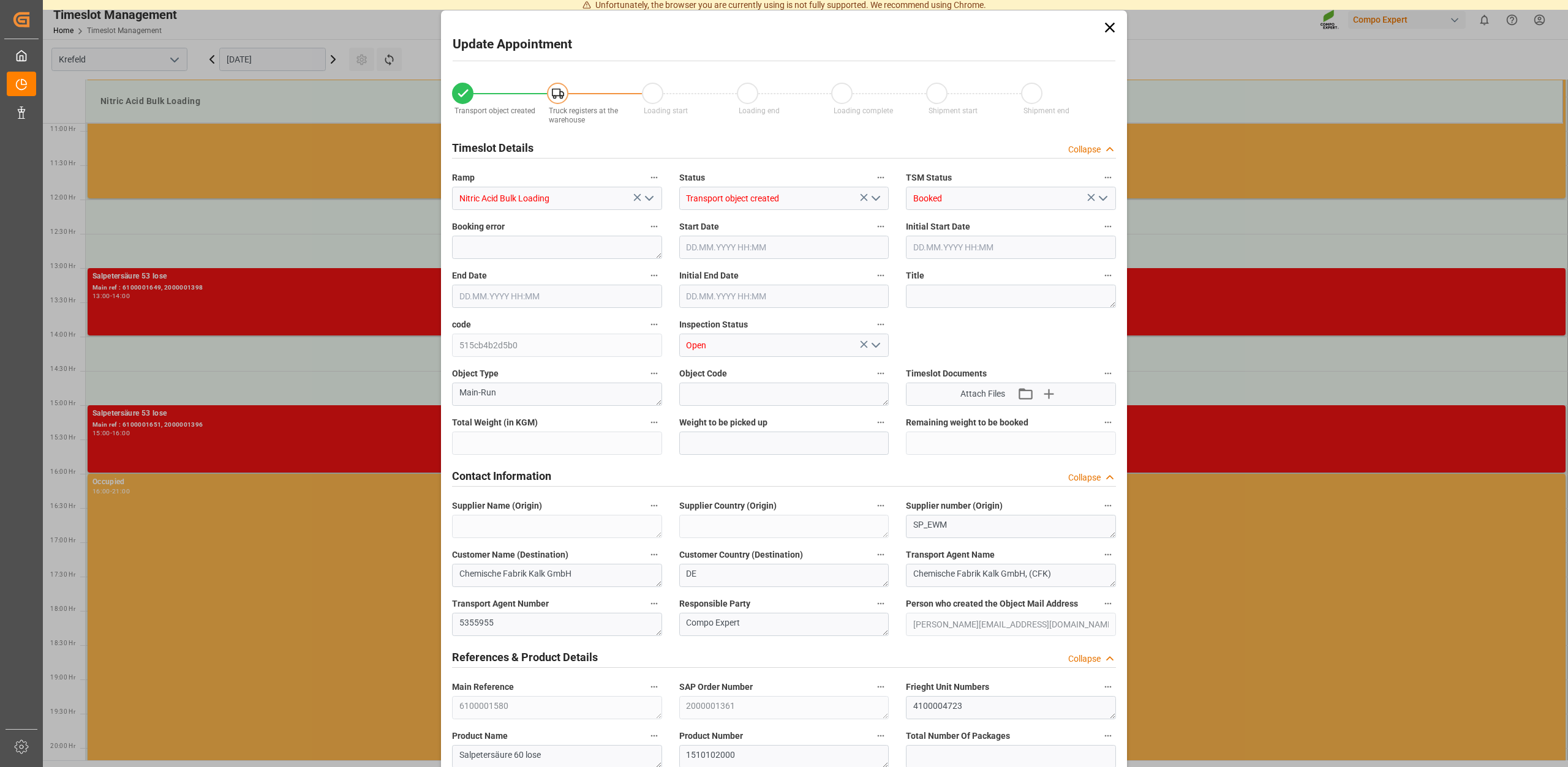
type input "04.09.2025 10:13"
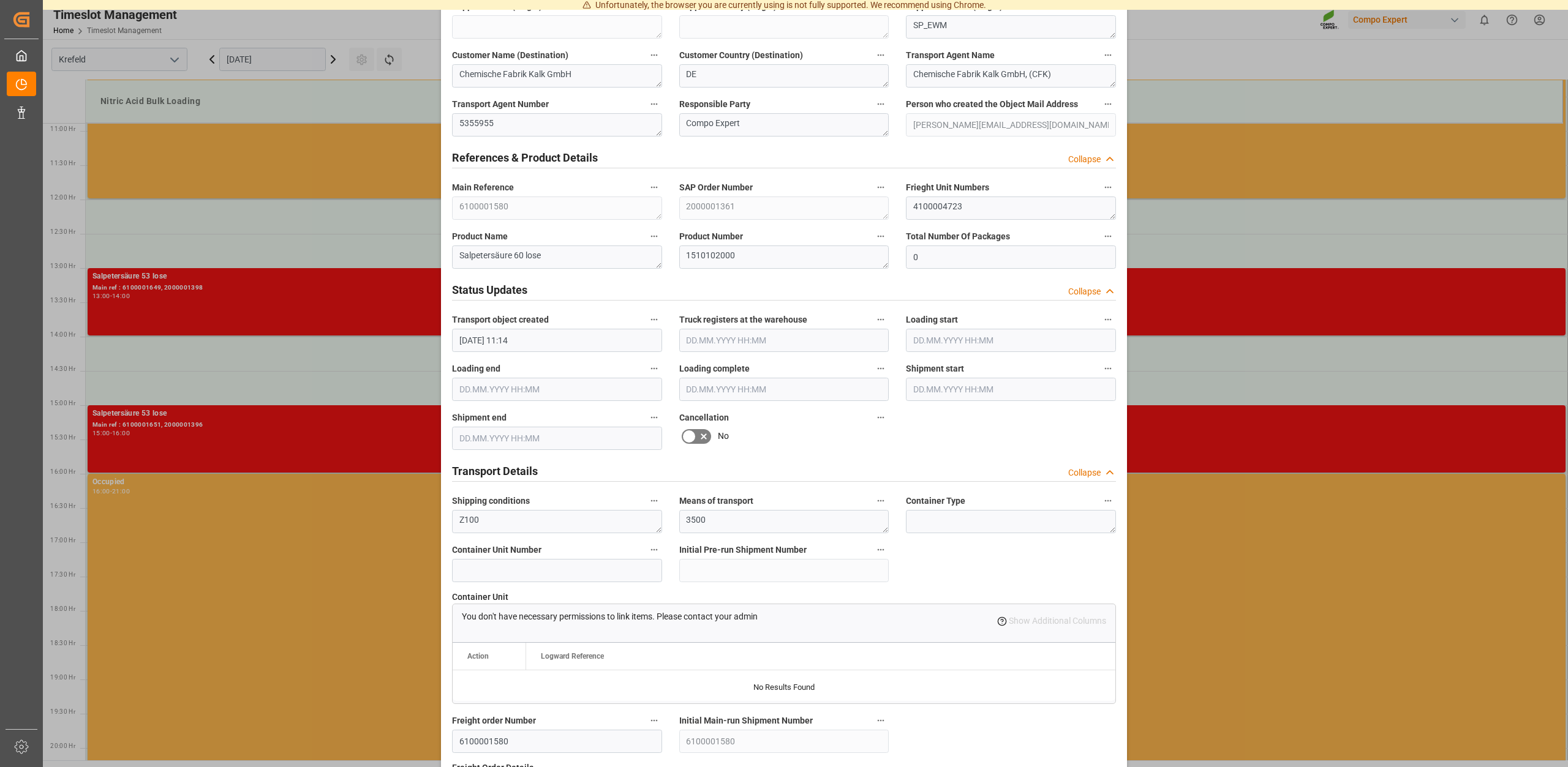
scroll to position [930, 0]
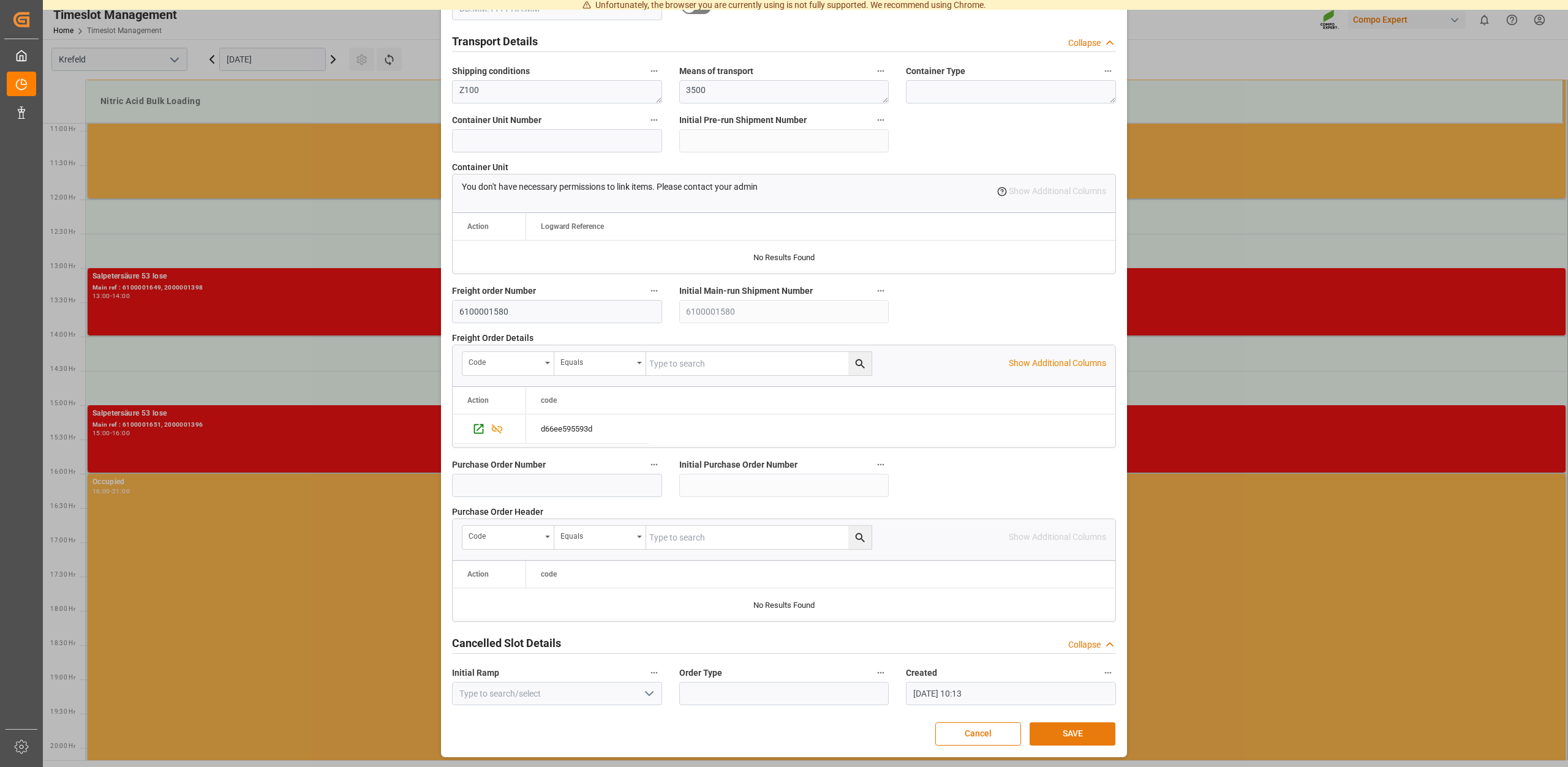
click at [1067, 725] on button "SAVE" at bounding box center [1072, 734] width 85 height 23
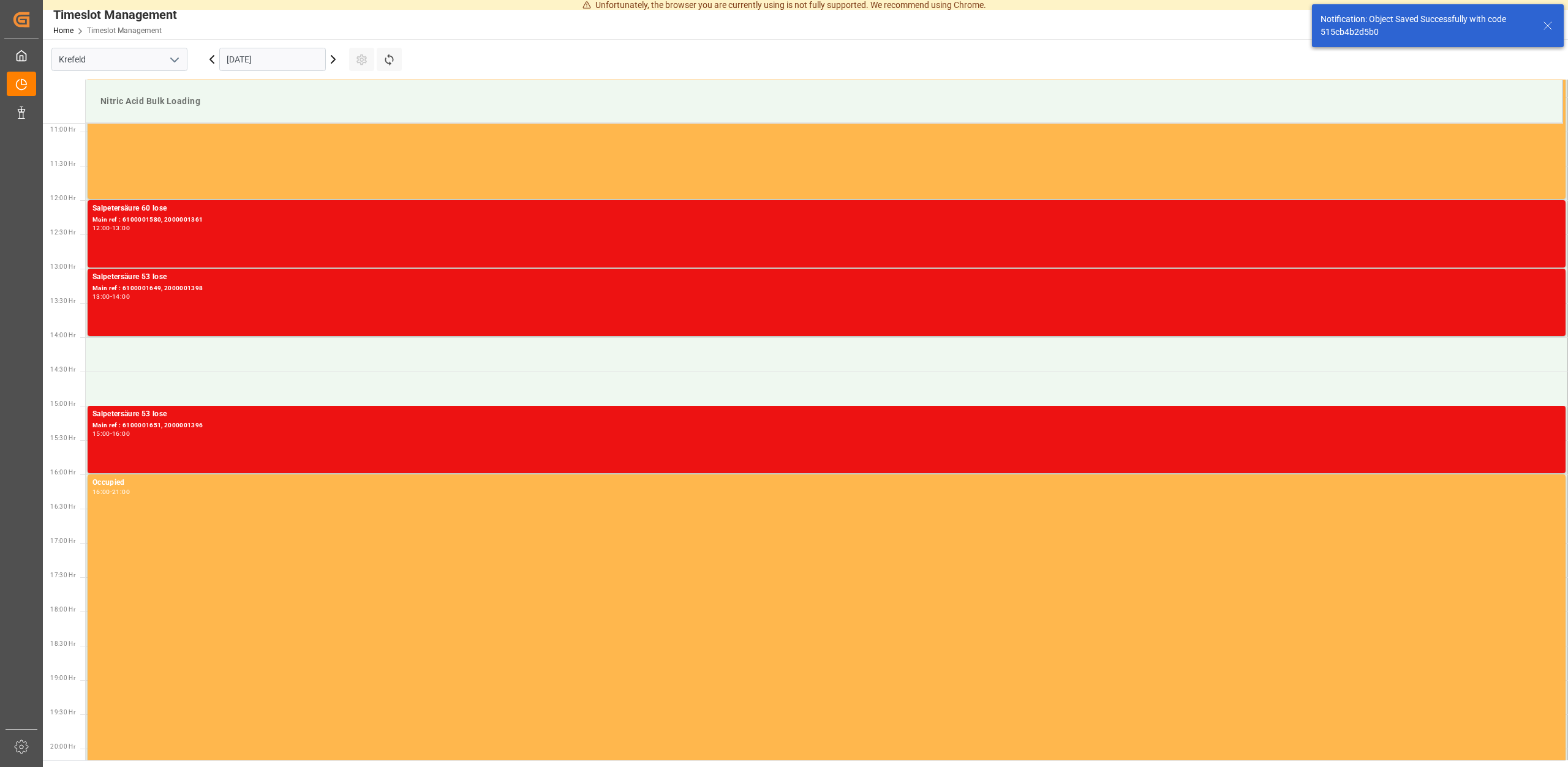
scroll to position [746, 0]
